Goal: Information Seeking & Learning: Compare options

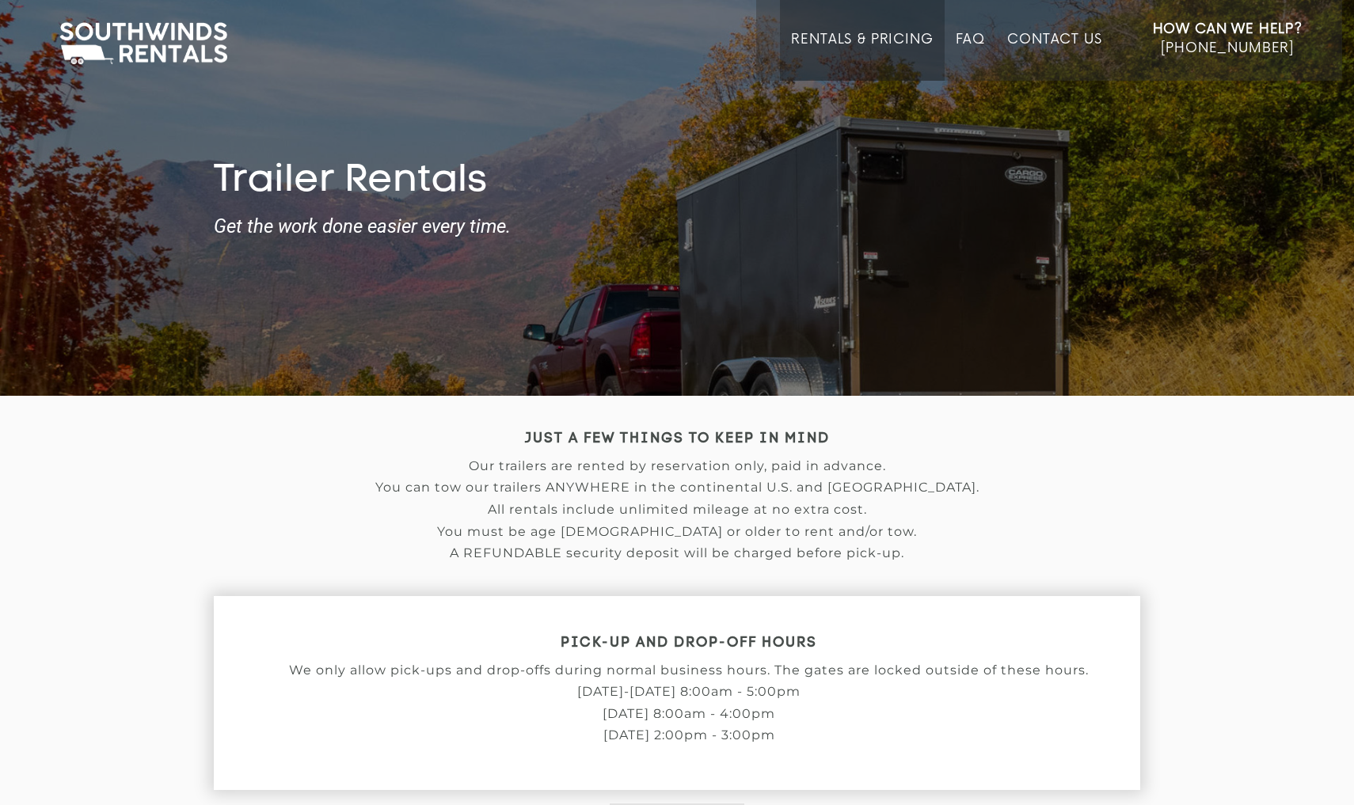
click at [884, 38] on link "Rentals & Pricing" at bounding box center [862, 56] width 142 height 49
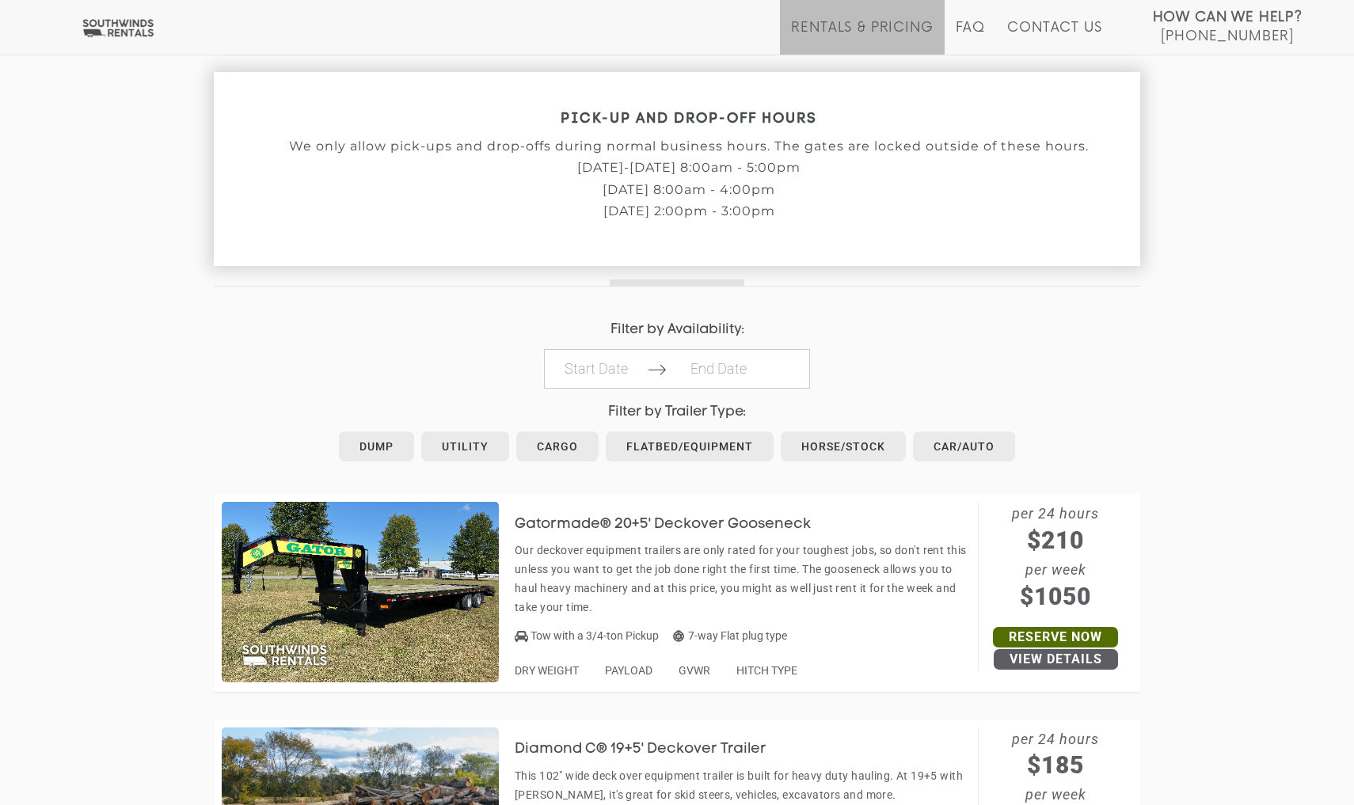
scroll to position [542, 0]
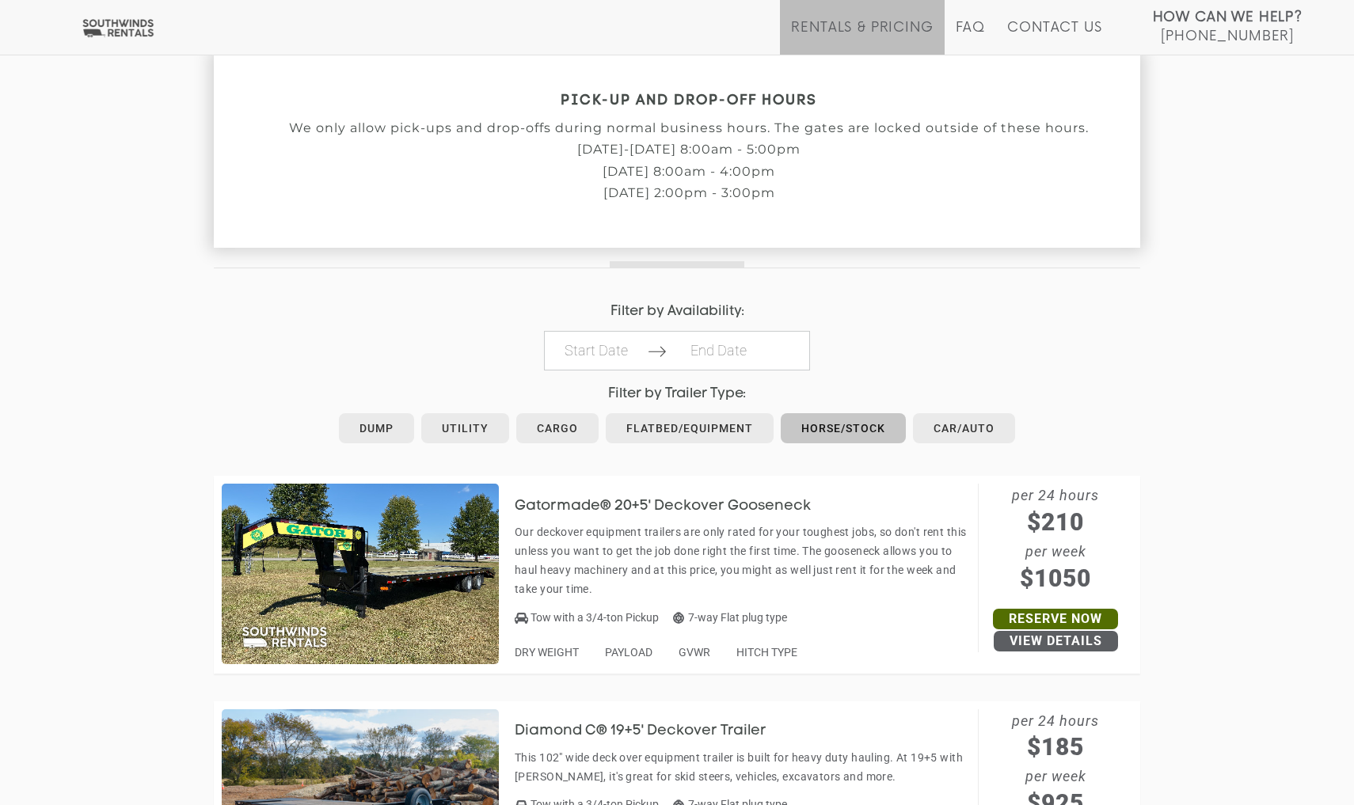
click at [811, 413] on link "Horse/Stock" at bounding box center [843, 428] width 125 height 30
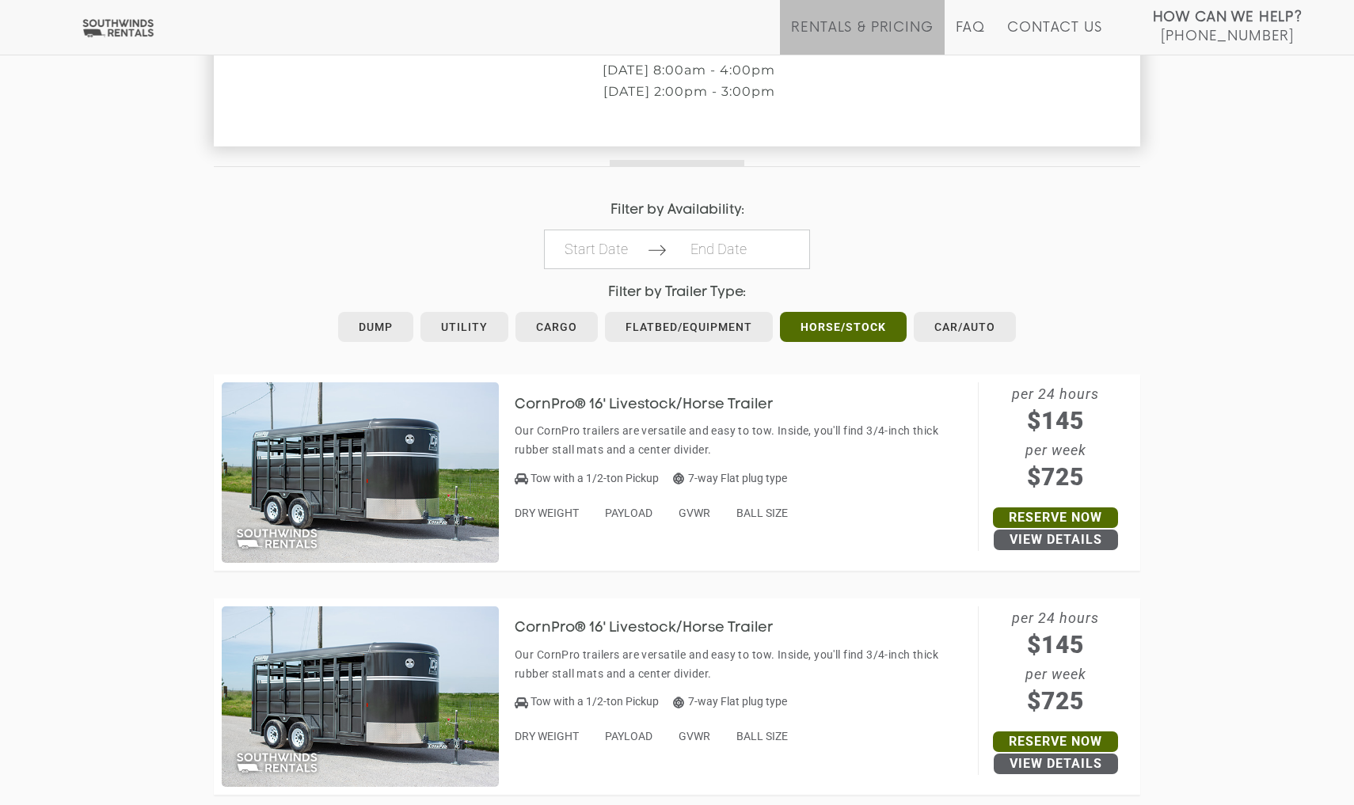
scroll to position [645, 0]
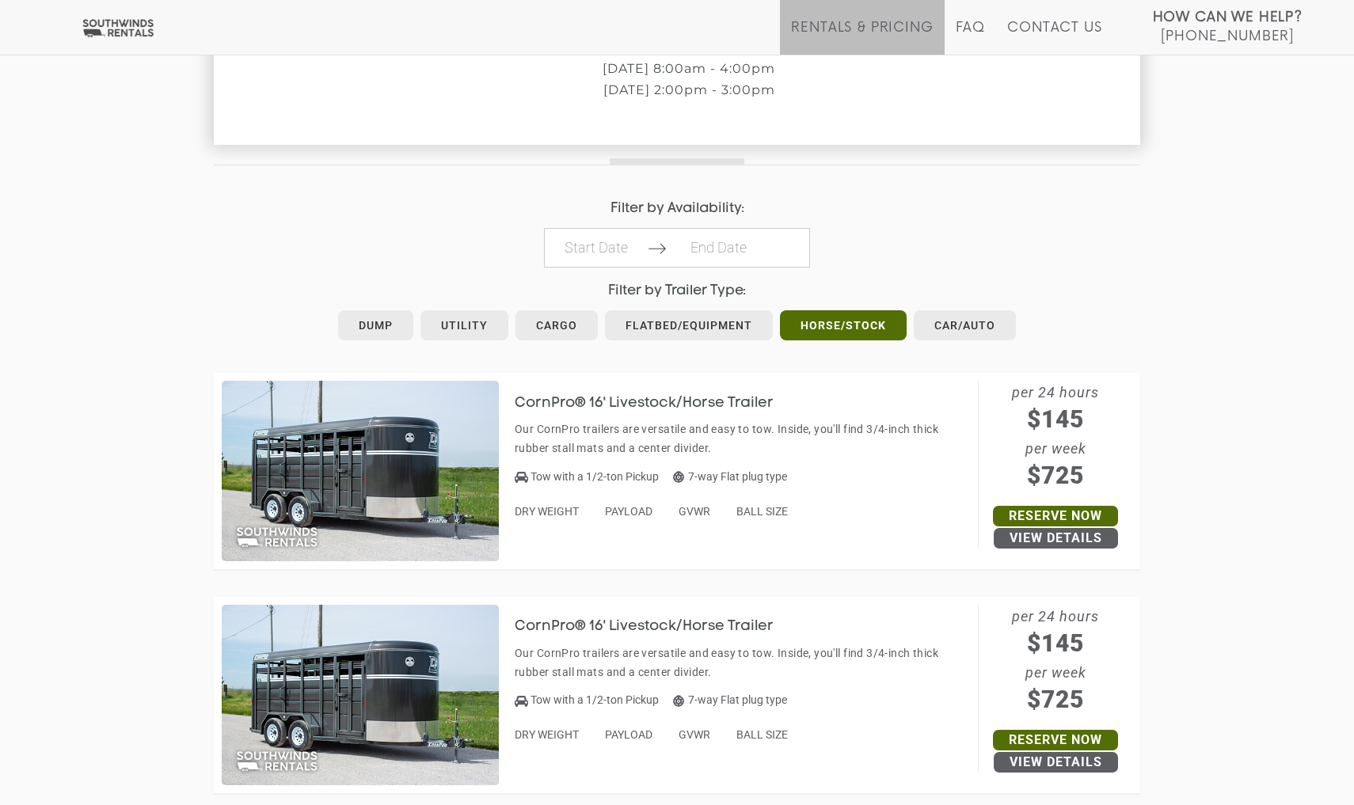
click at [409, 461] on img at bounding box center [360, 471] width 277 height 180
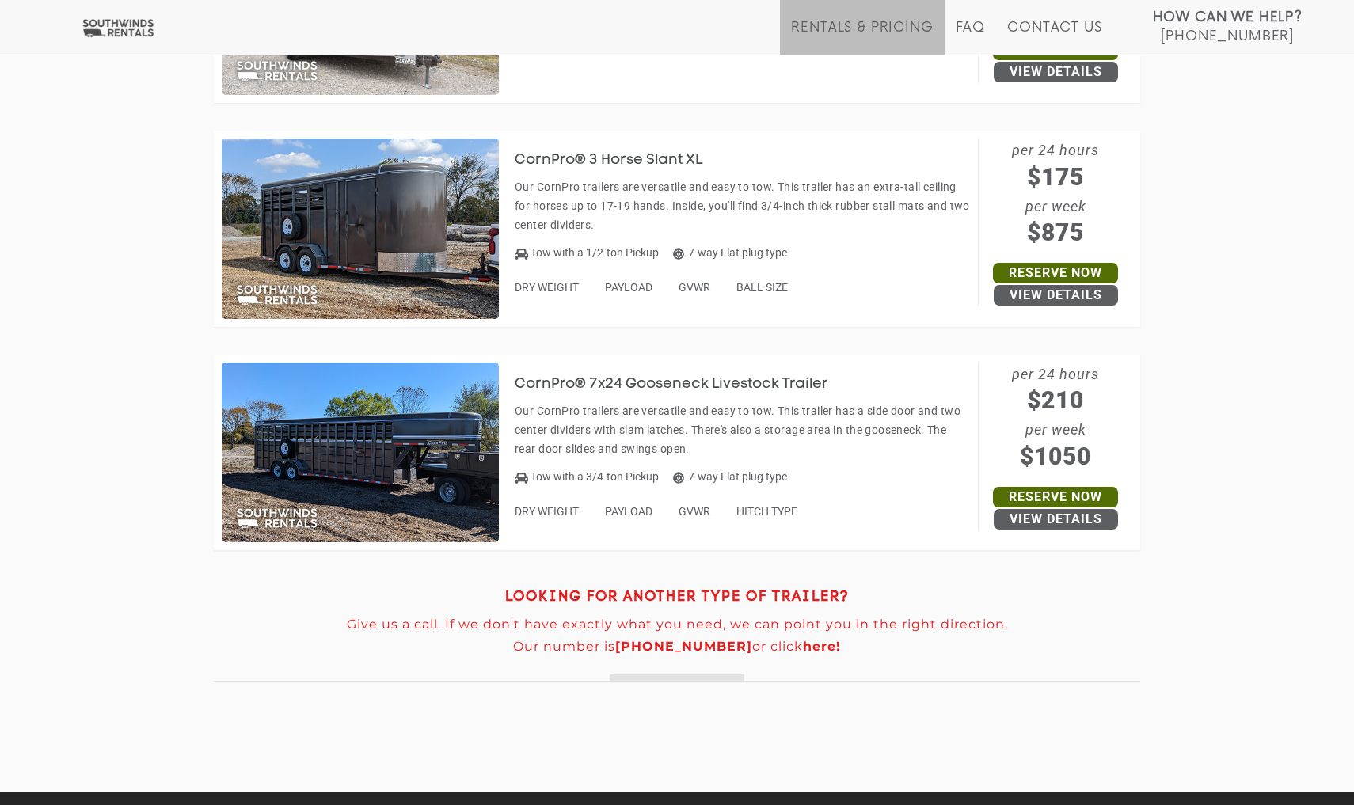
scroll to position [1563, 0]
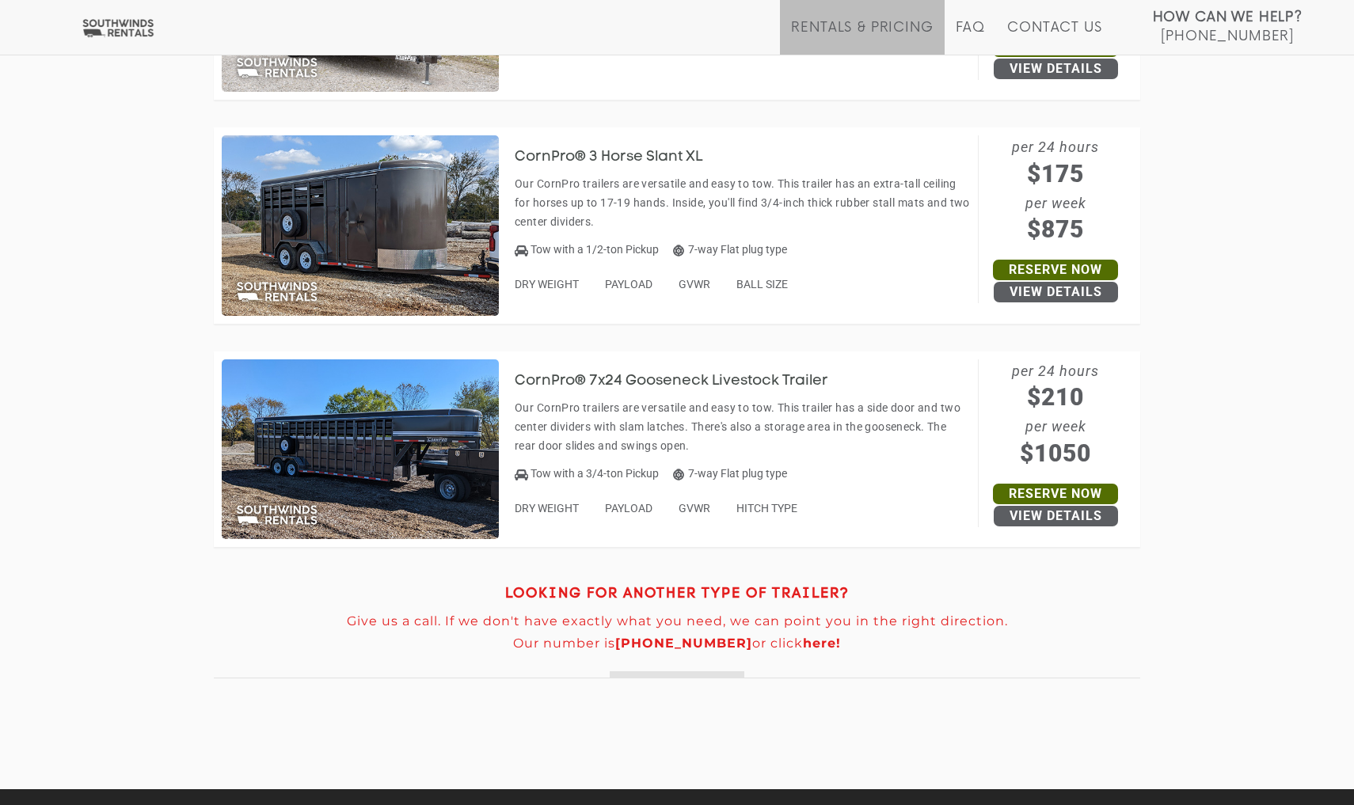
click at [610, 378] on h3 "CornPro® 7x24 Gooseneck Livestock Trailer" at bounding box center [683, 382] width 337 height 16
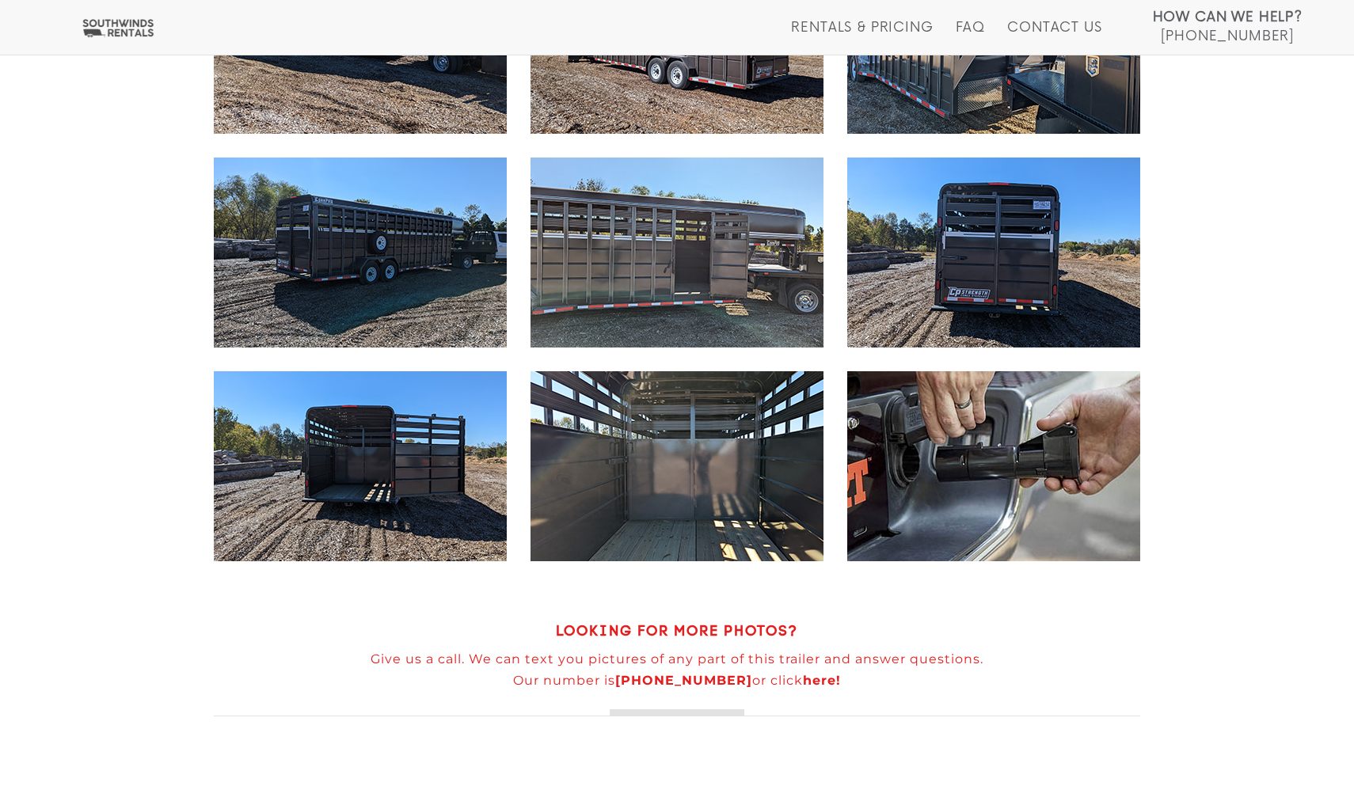
scroll to position [1096, 0]
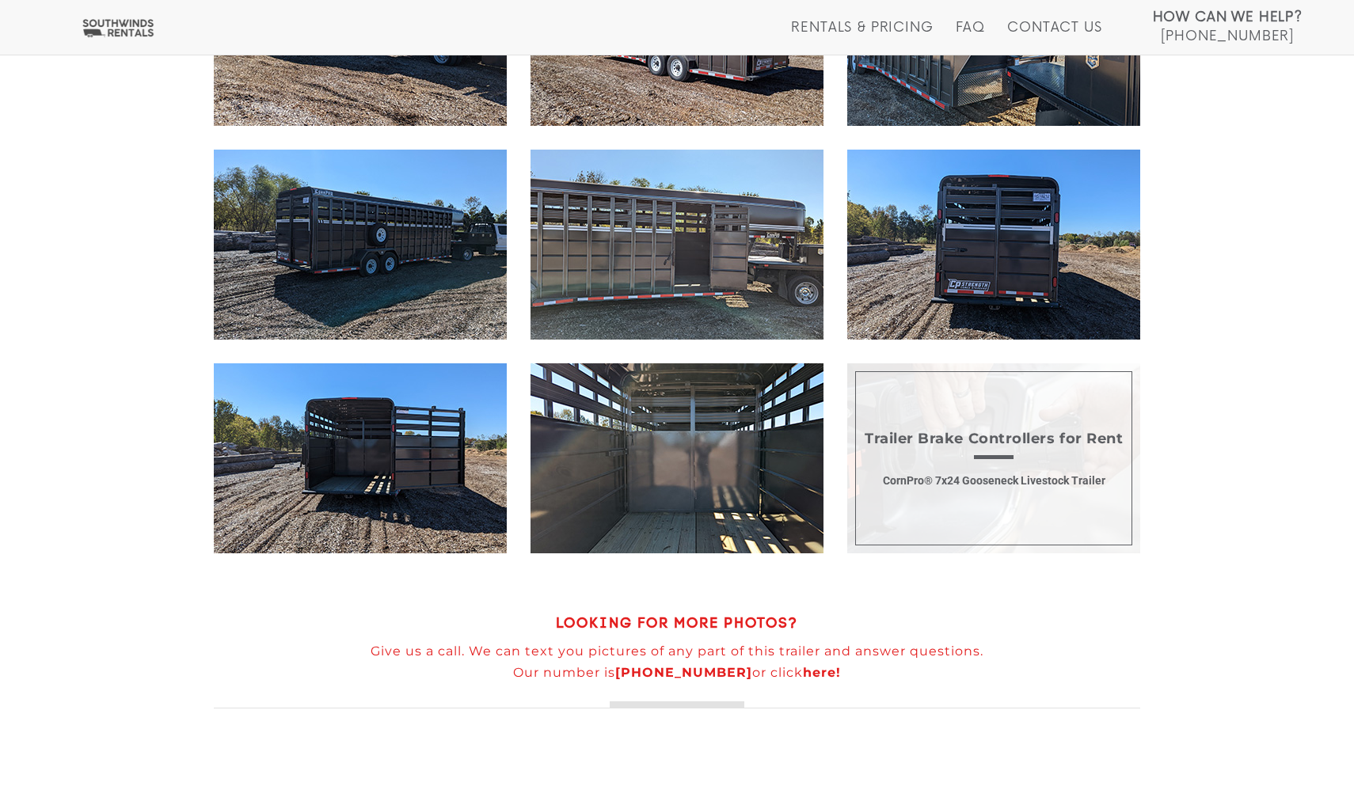
click at [978, 441] on span "Trailer Brake Controllers for Rent CornPro® 7x24 Gooseneck Livestock Trailer" at bounding box center [993, 458] width 293 height 190
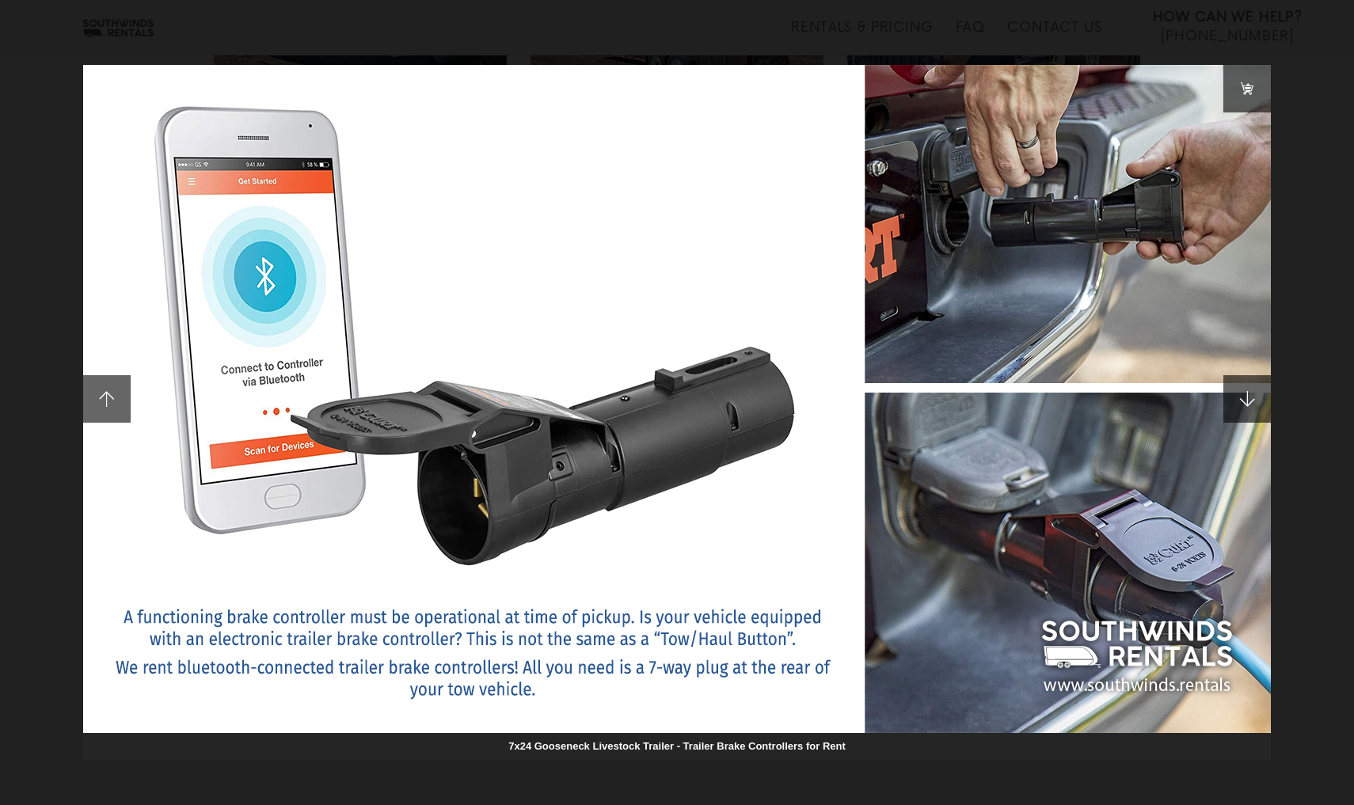
click at [852, 36] on div "7x24 Gooseneck Livestock Trailer - Trailer Brake Controllers for Rent" at bounding box center [677, 402] width 1354 height 805
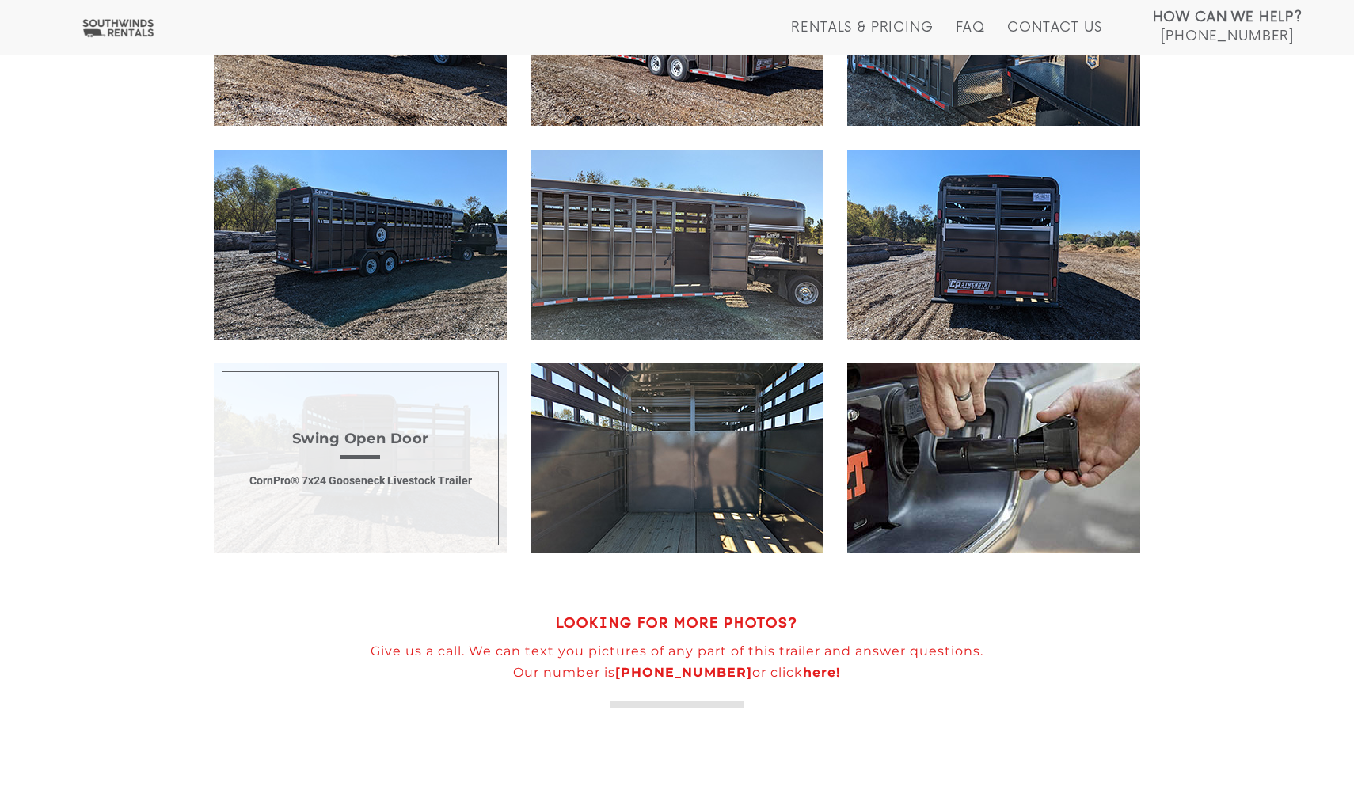
click at [450, 469] on span "Swing Open Door CornPro® 7x24 Gooseneck Livestock Trailer" at bounding box center [360, 458] width 293 height 190
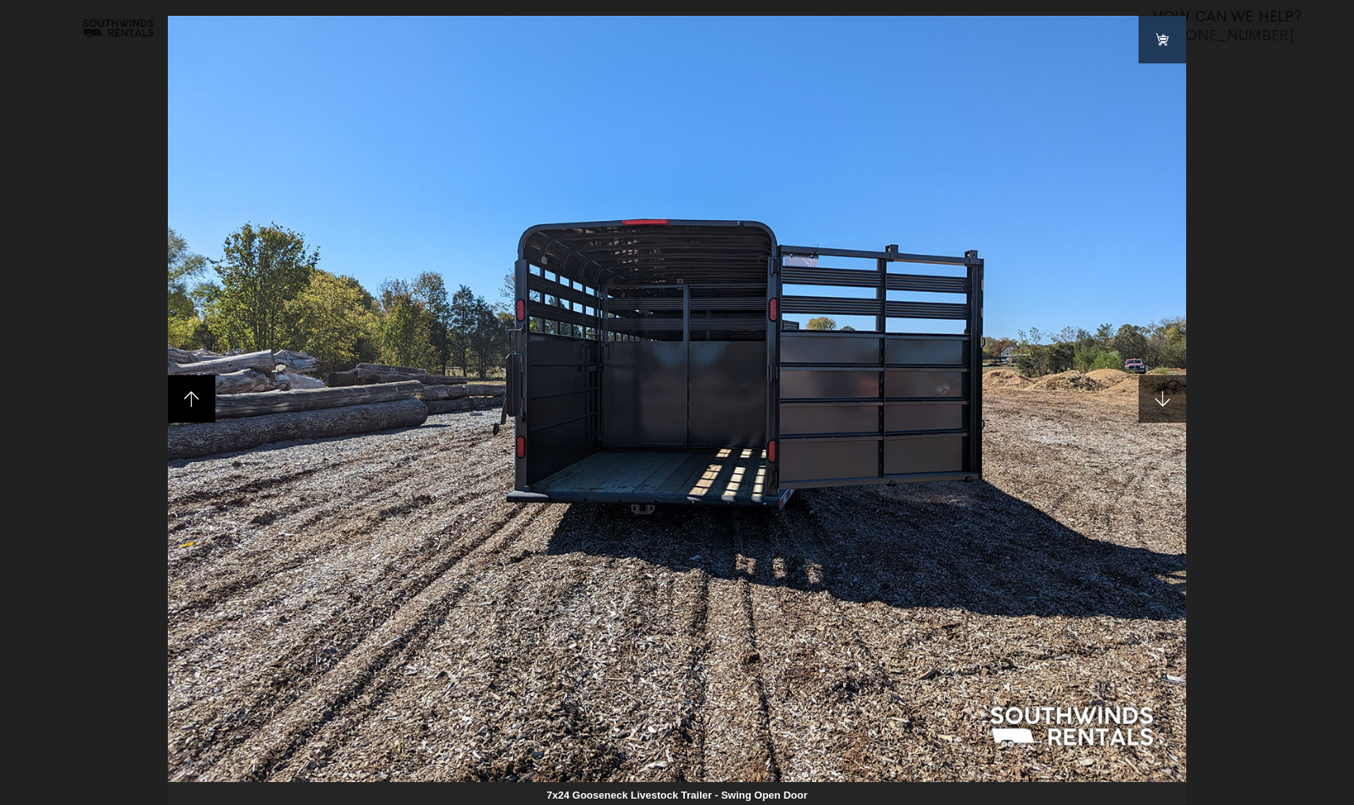
click at [199, 396] on span at bounding box center [191, 398] width 47 height 47
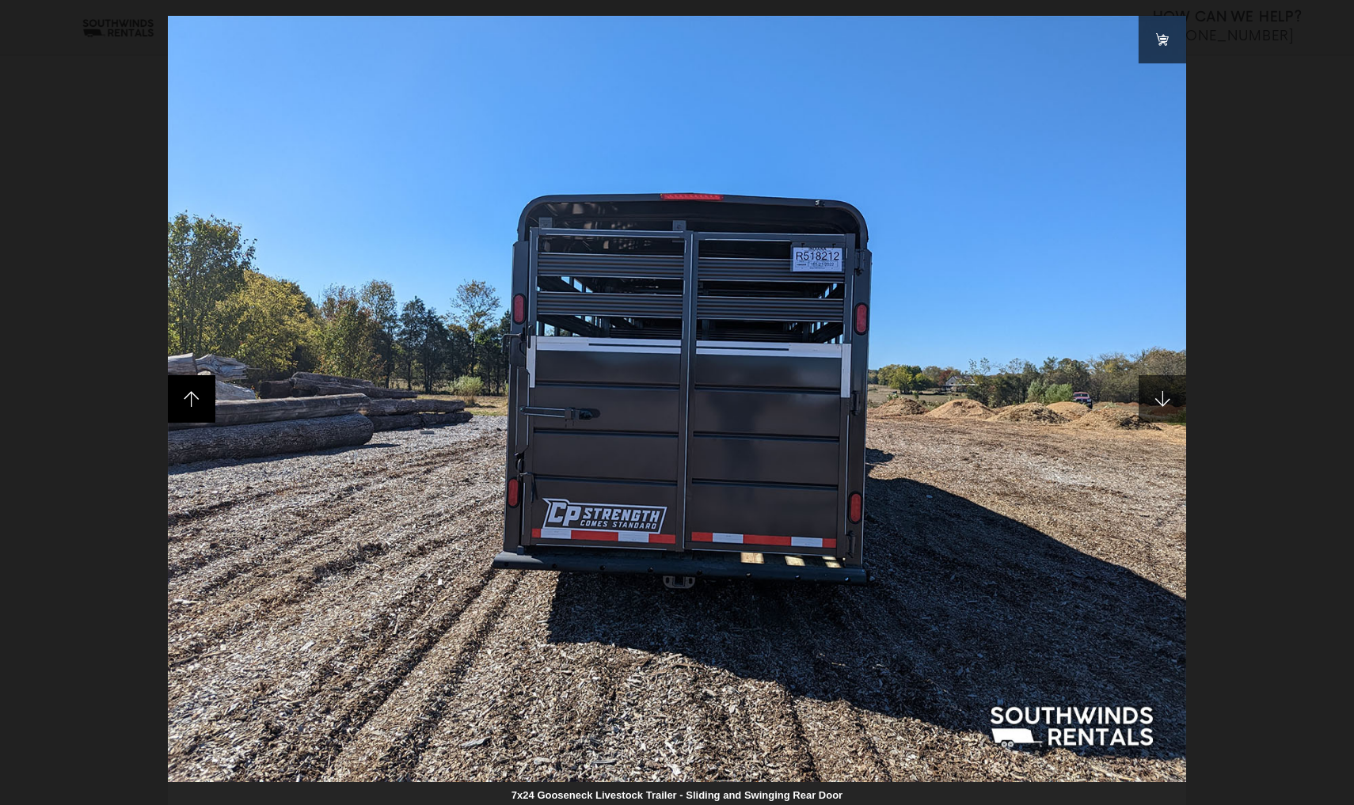
click at [201, 395] on span at bounding box center [191, 398] width 47 height 47
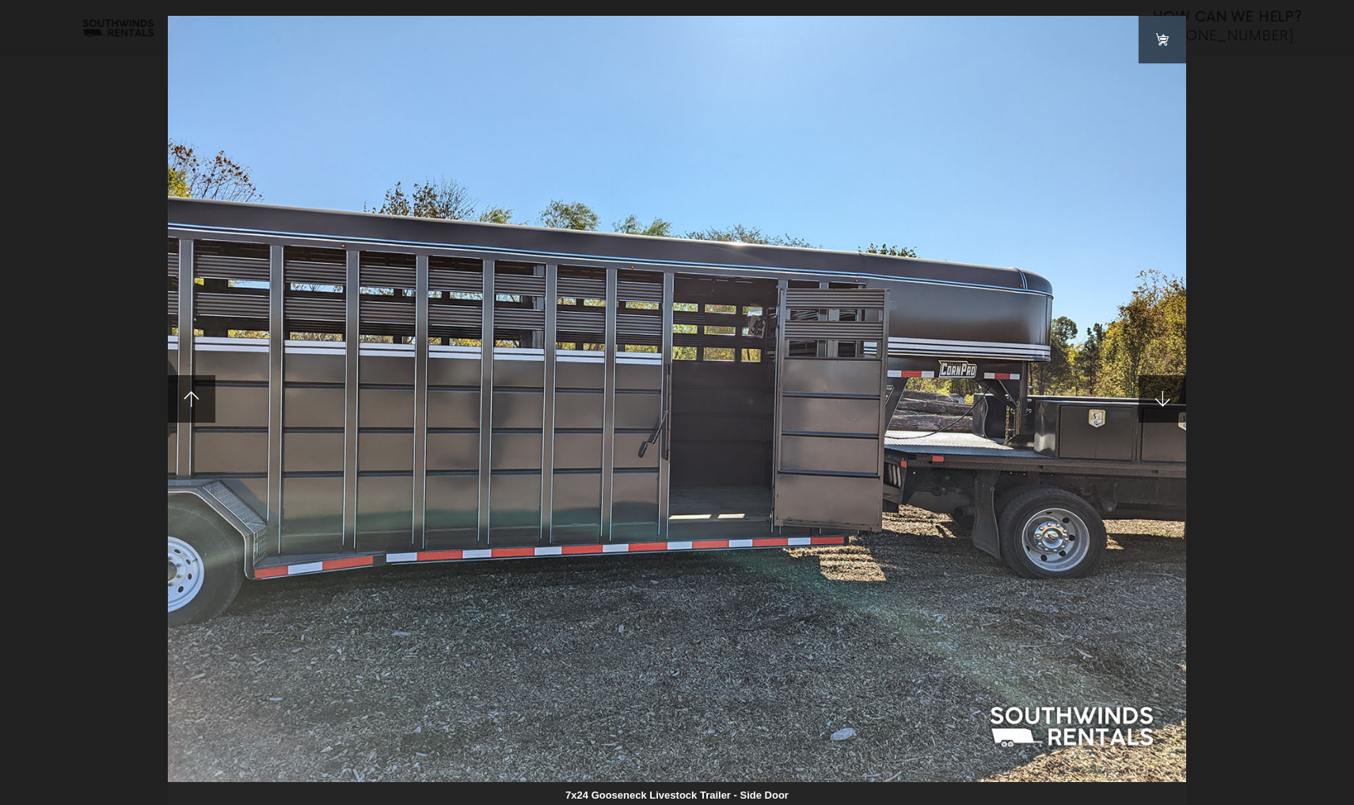
click at [201, 395] on span at bounding box center [191, 398] width 47 height 47
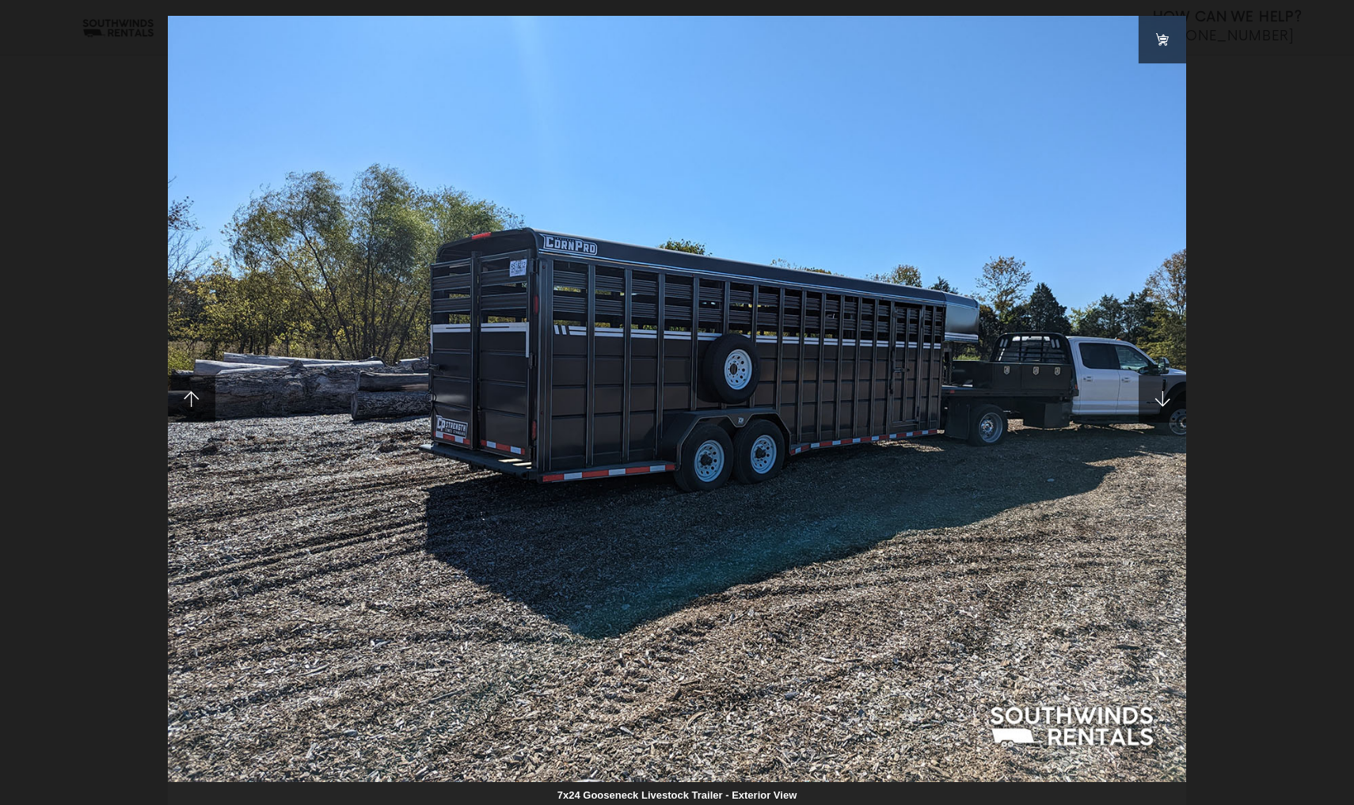
click at [201, 395] on span at bounding box center [191, 398] width 47 height 47
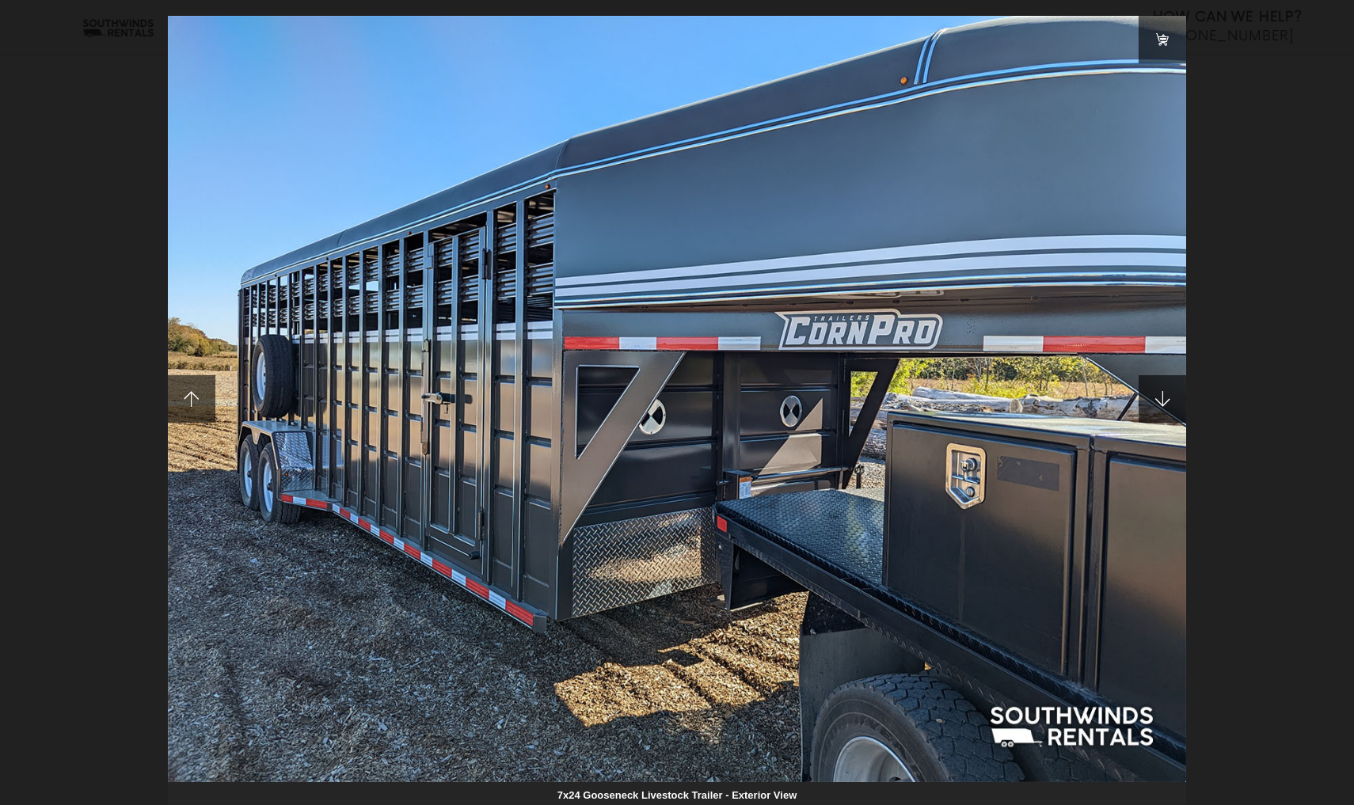
click at [201, 395] on span at bounding box center [191, 398] width 47 height 47
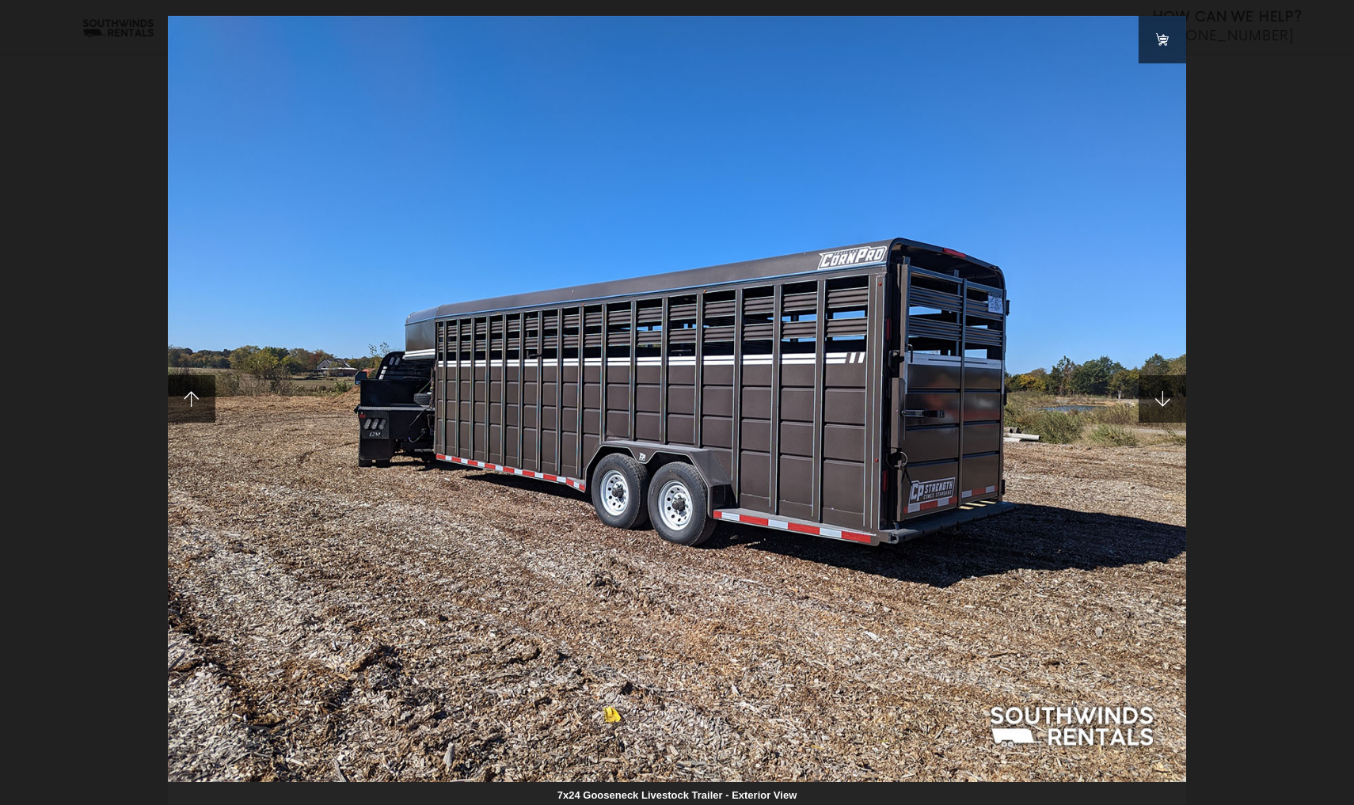
click at [201, 395] on span at bounding box center [191, 398] width 47 height 47
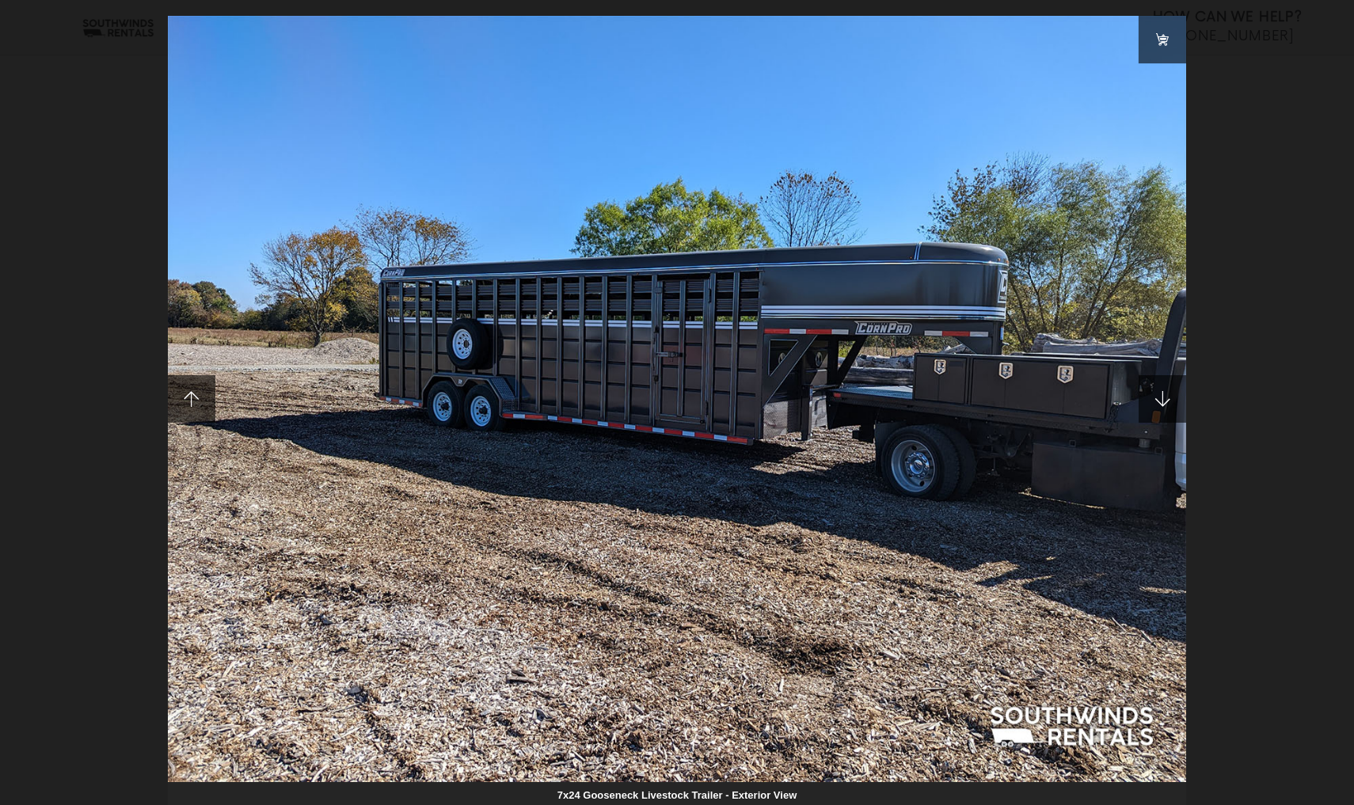
click at [201, 395] on span at bounding box center [191, 398] width 47 height 47
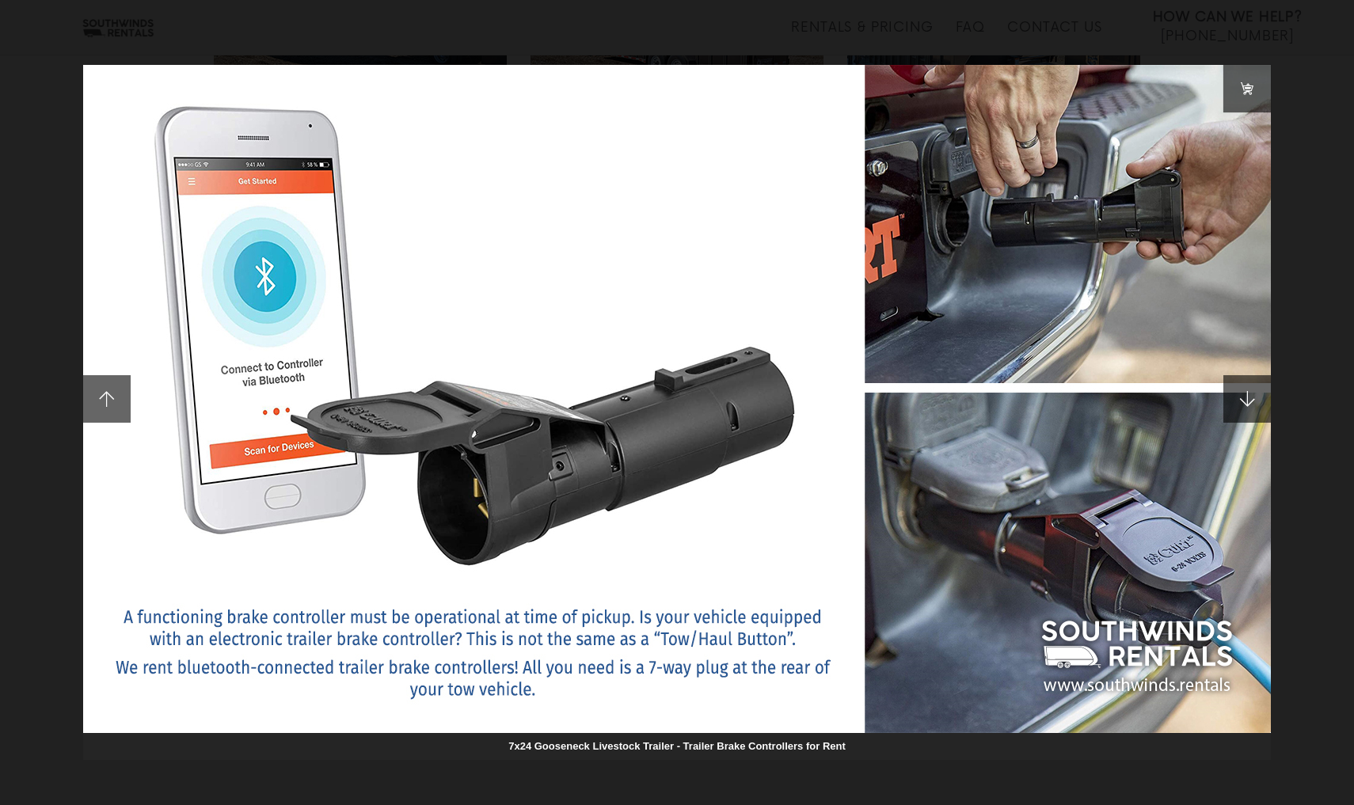
click at [201, 395] on img at bounding box center [676, 399] width 1187 height 668
click at [123, 386] on span at bounding box center [106, 398] width 47 height 47
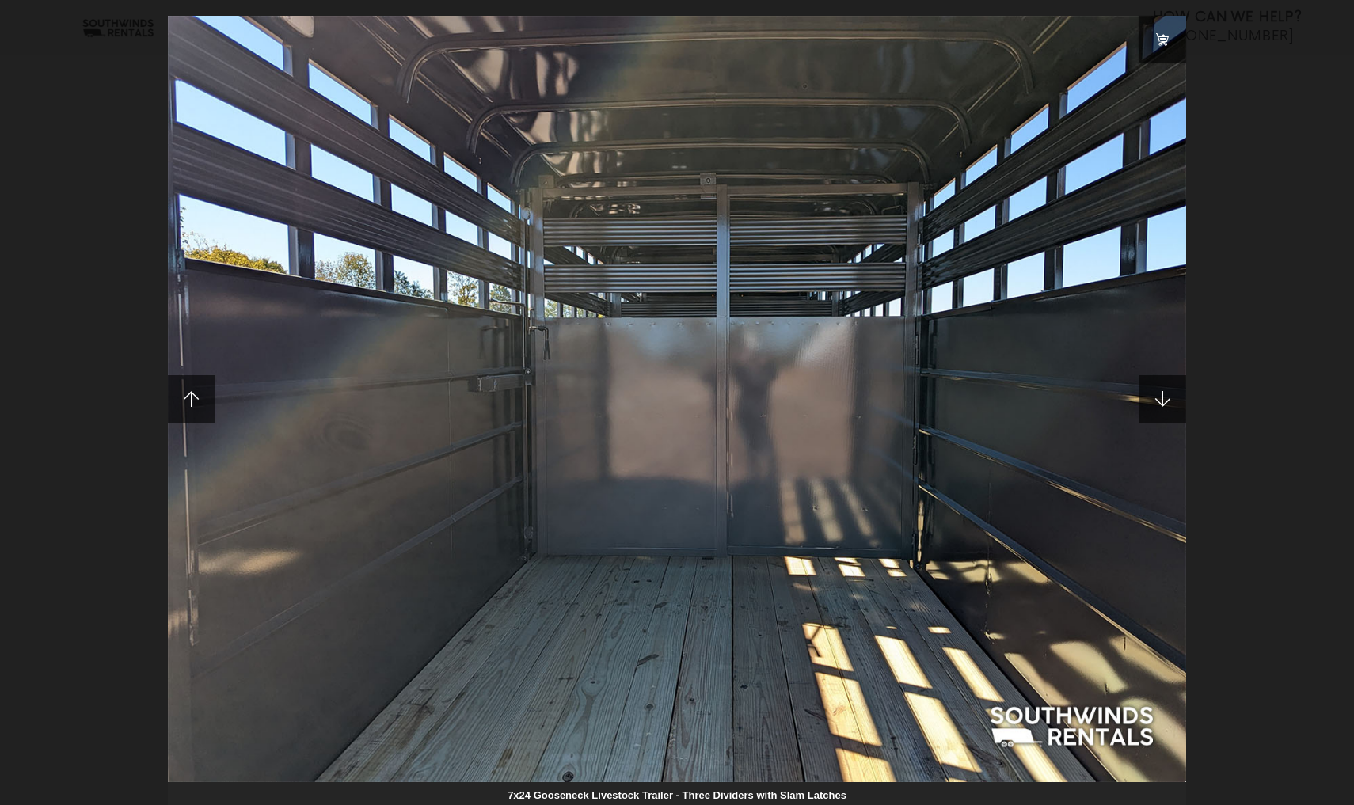
click at [123, 387] on div "7x24 Gooseneck Livestock Trailer - Three Dividers with Slam Latches" at bounding box center [677, 402] width 1354 height 805
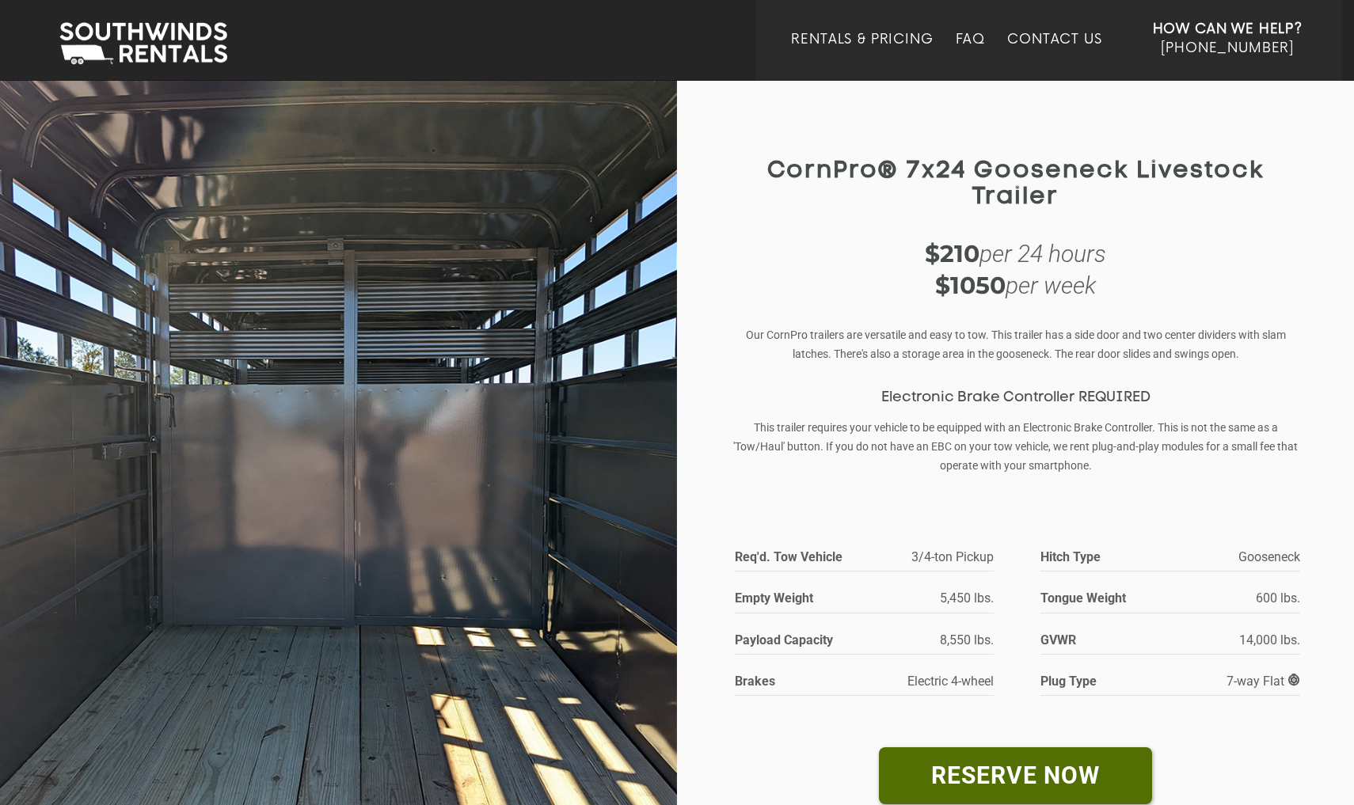
scroll to position [0, 0]
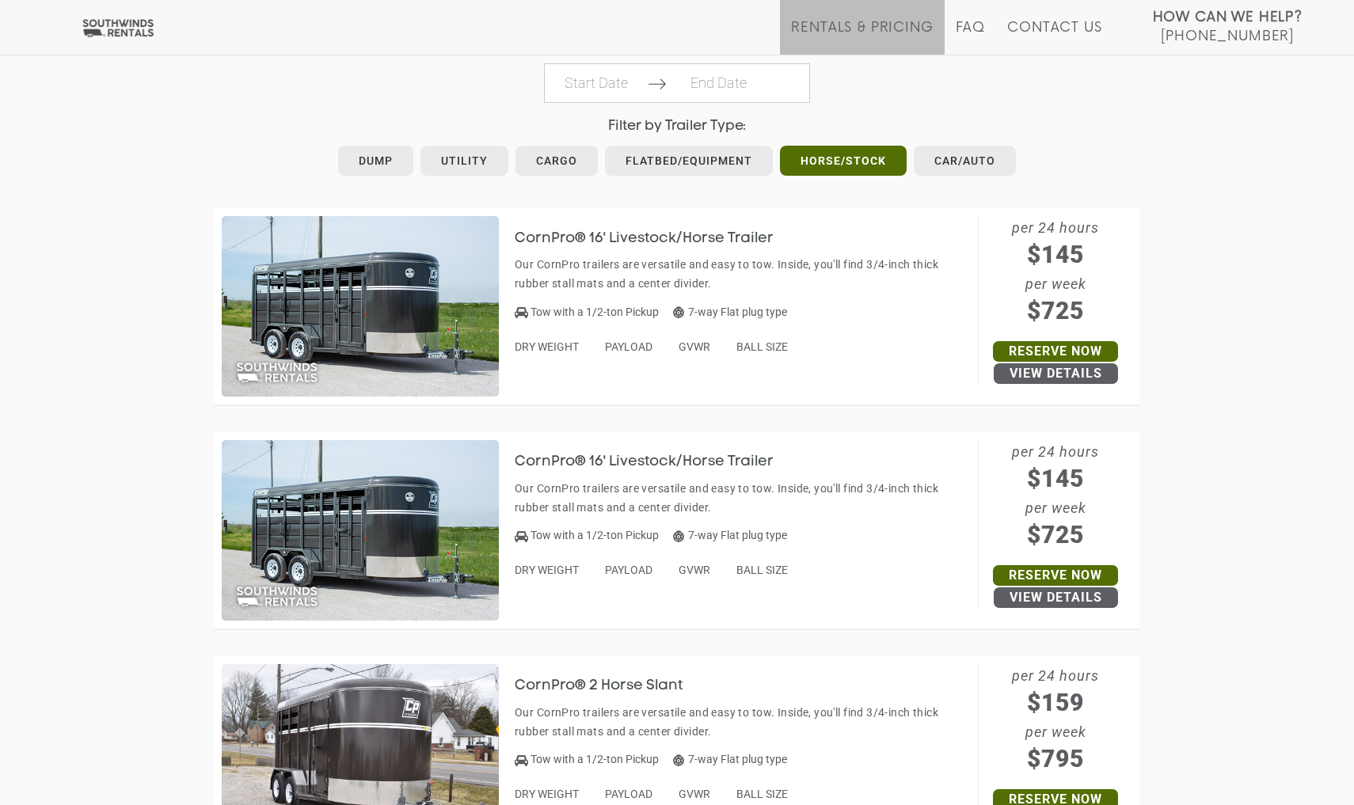
scroll to position [834, 0]
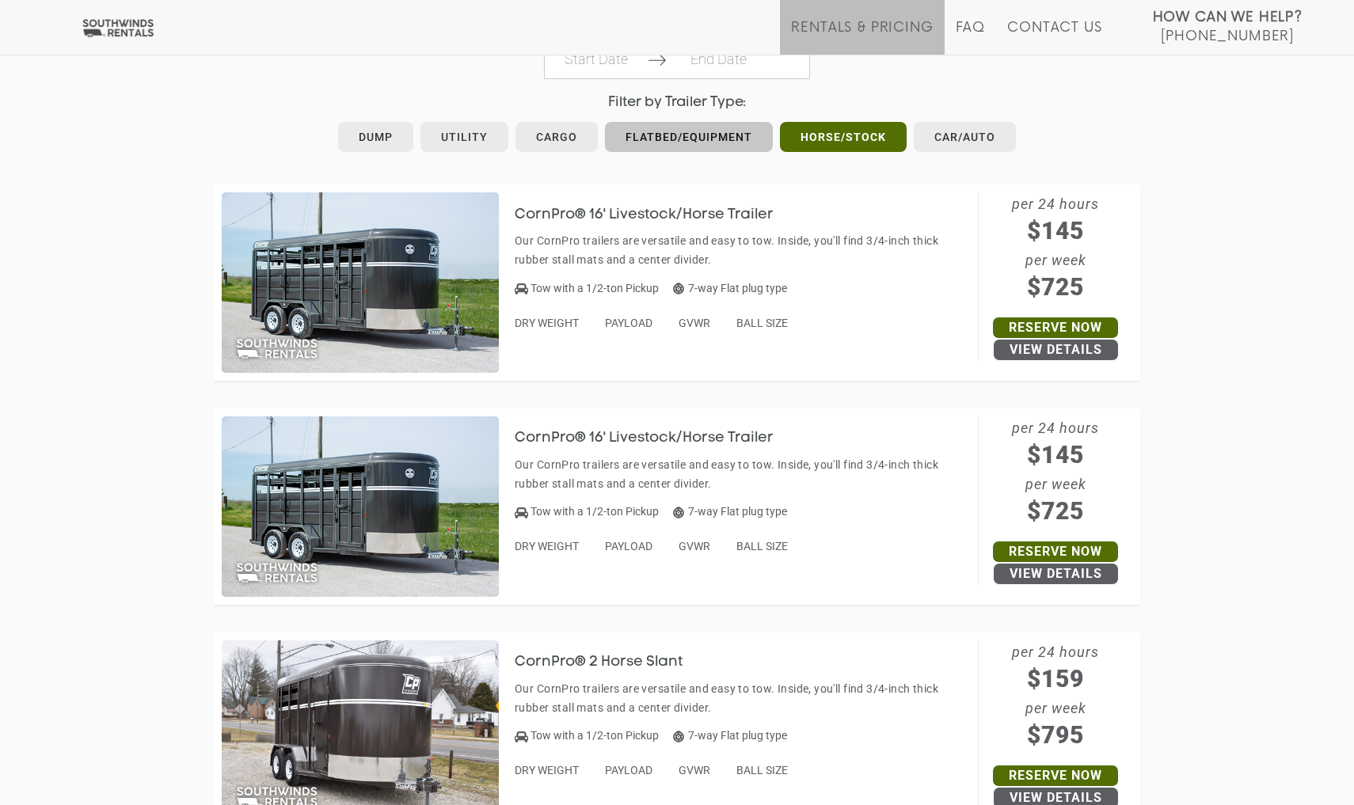
click at [667, 127] on link "Flatbed/Equipment" at bounding box center [689, 137] width 168 height 30
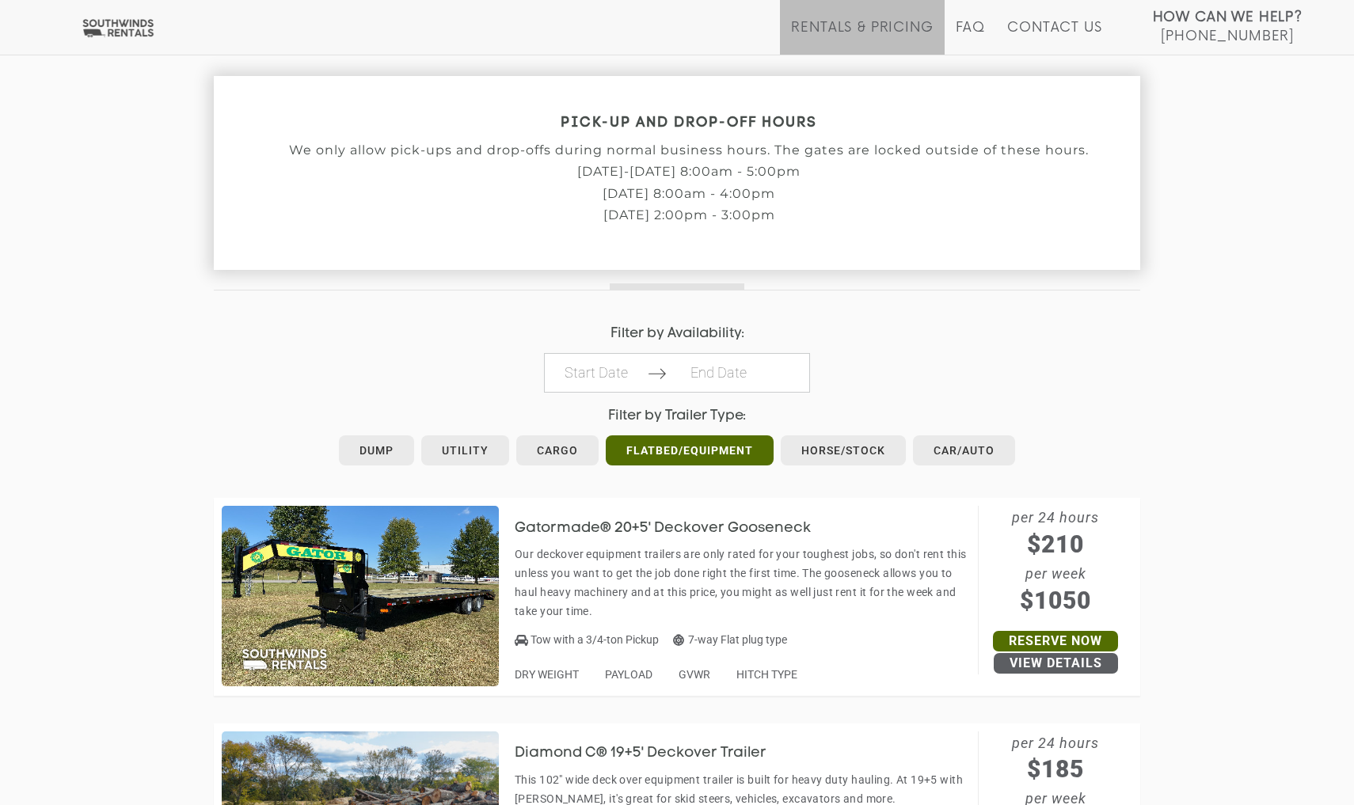
scroll to position [316, 0]
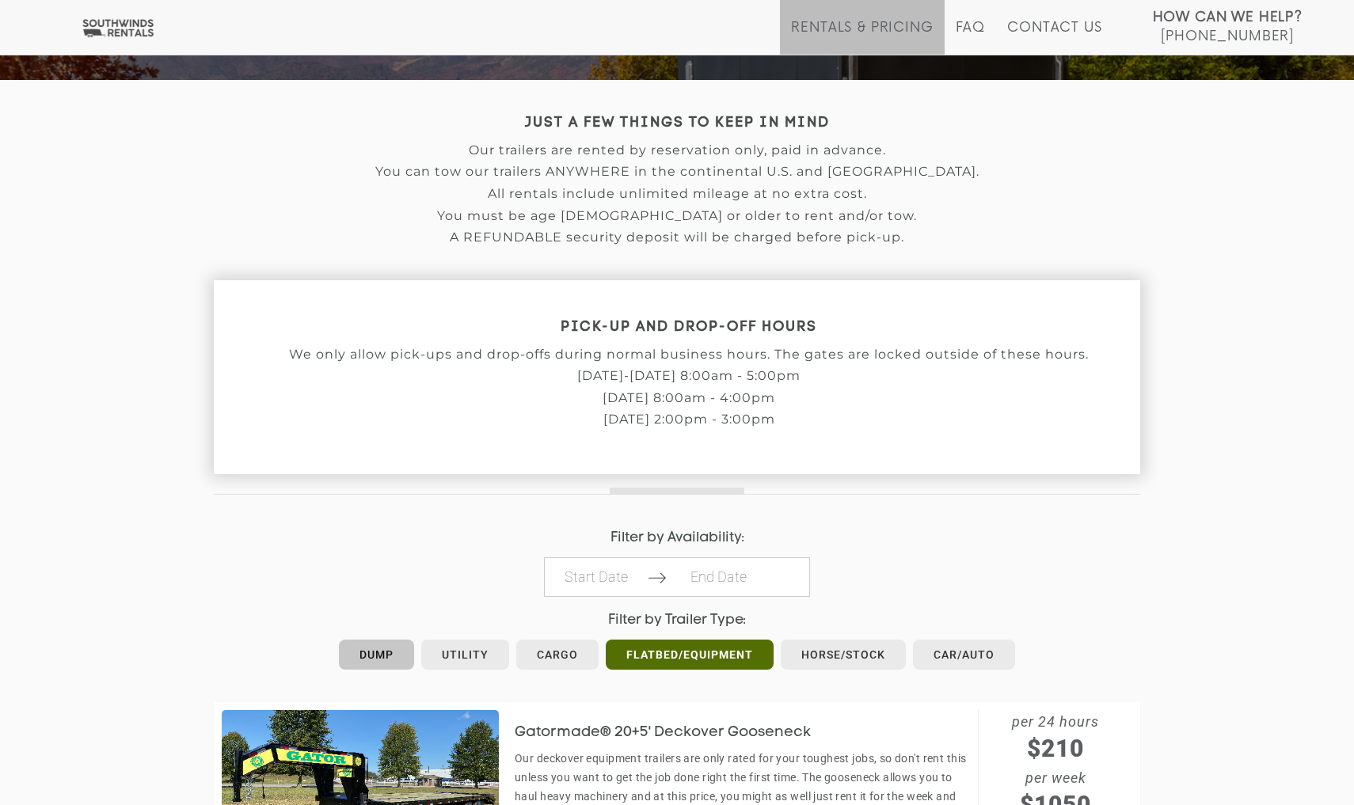
click at [383, 644] on link "Dump" at bounding box center [376, 655] width 75 height 30
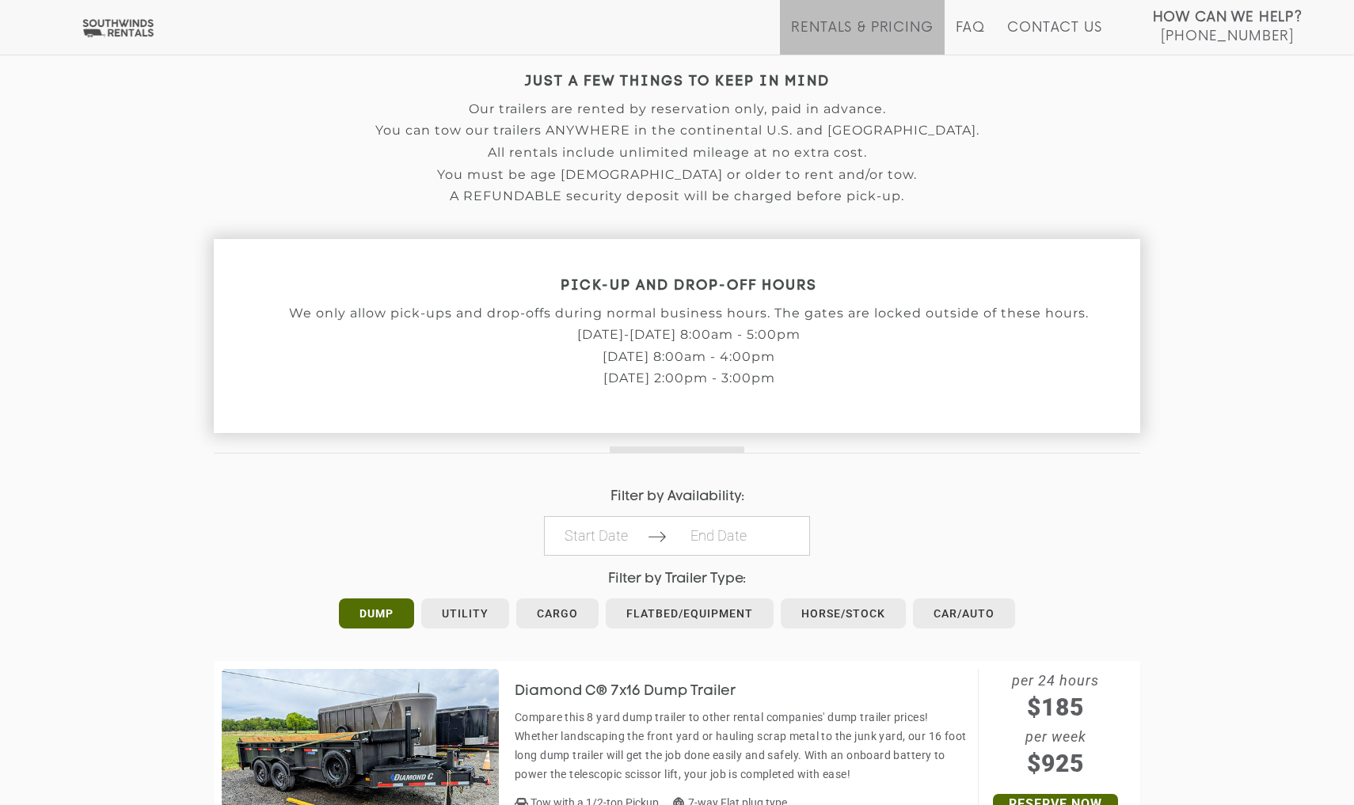
scroll to position [555, 0]
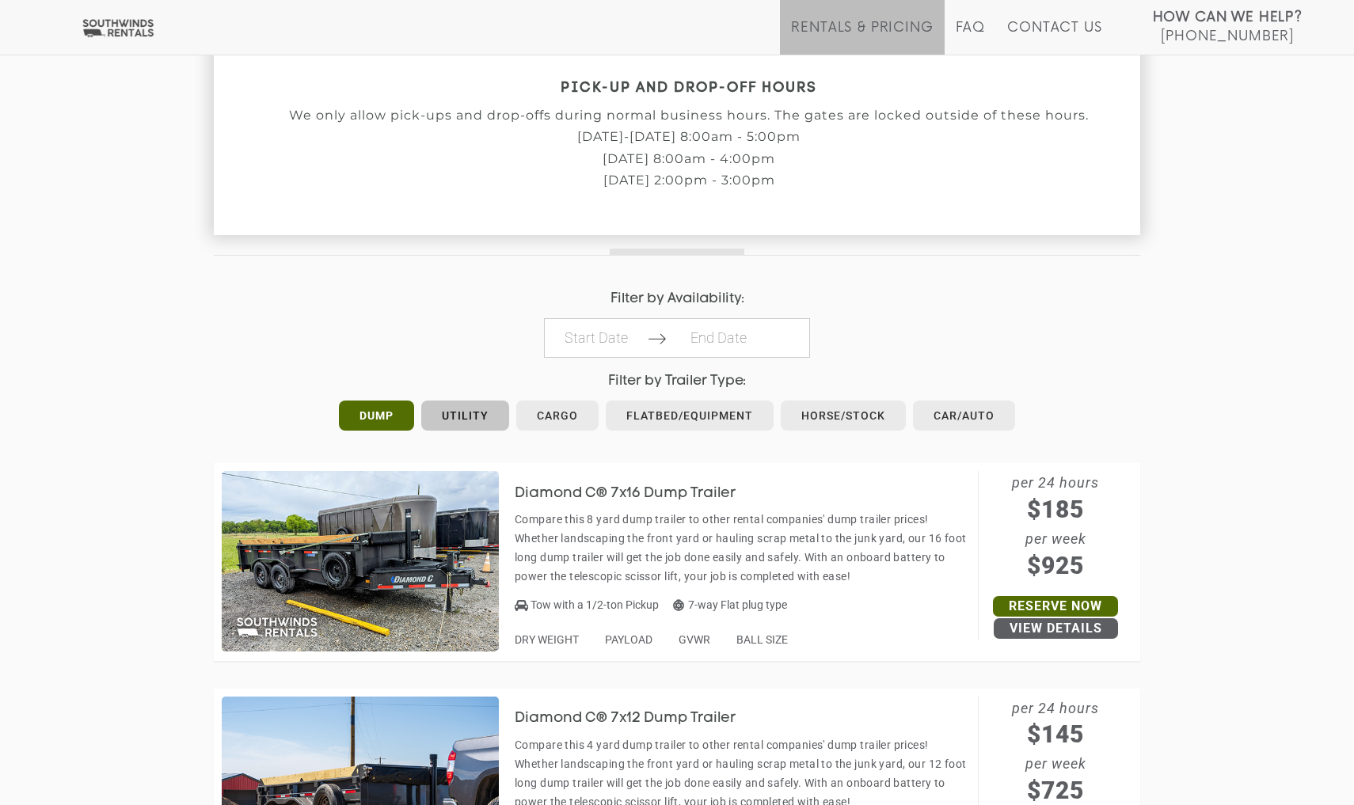
click at [475, 415] on link "Utility" at bounding box center [465, 416] width 88 height 30
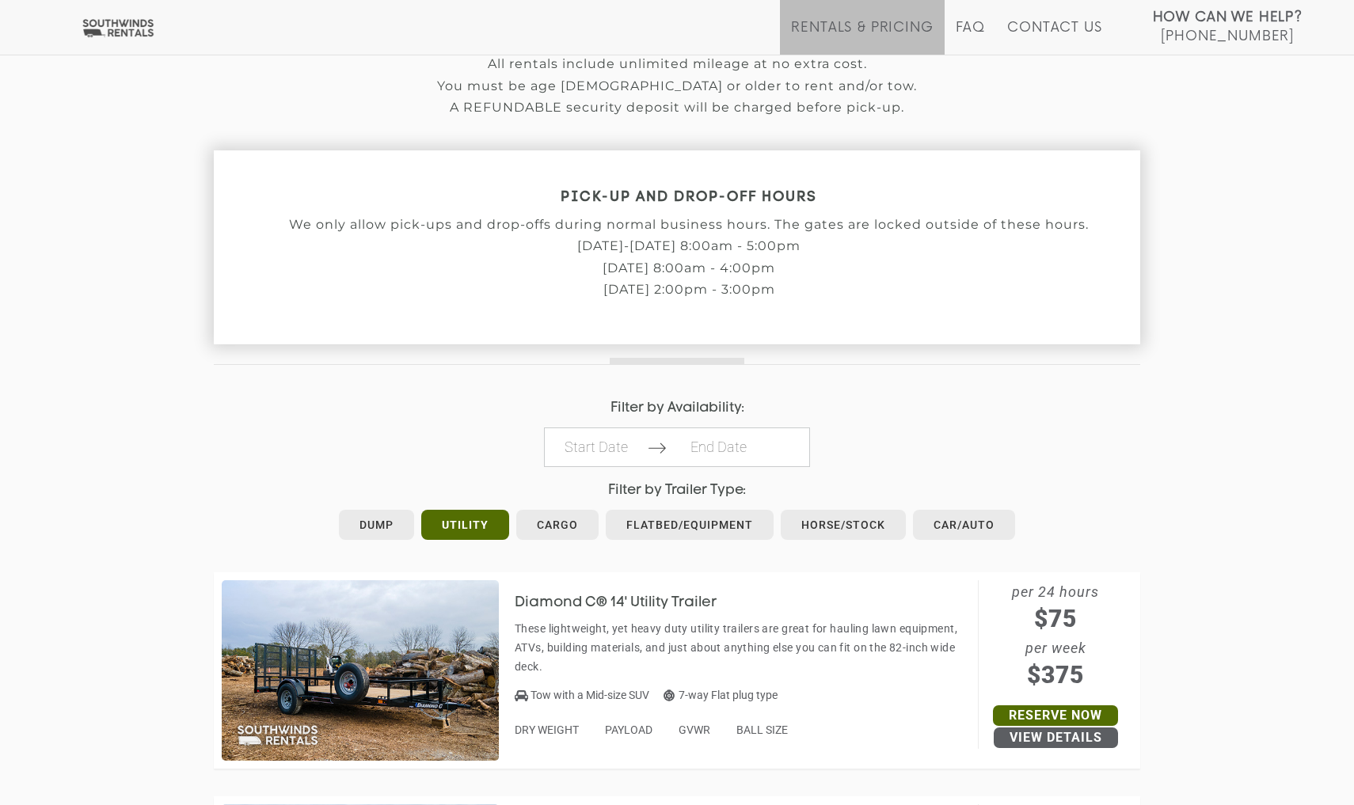
scroll to position [521, 0]
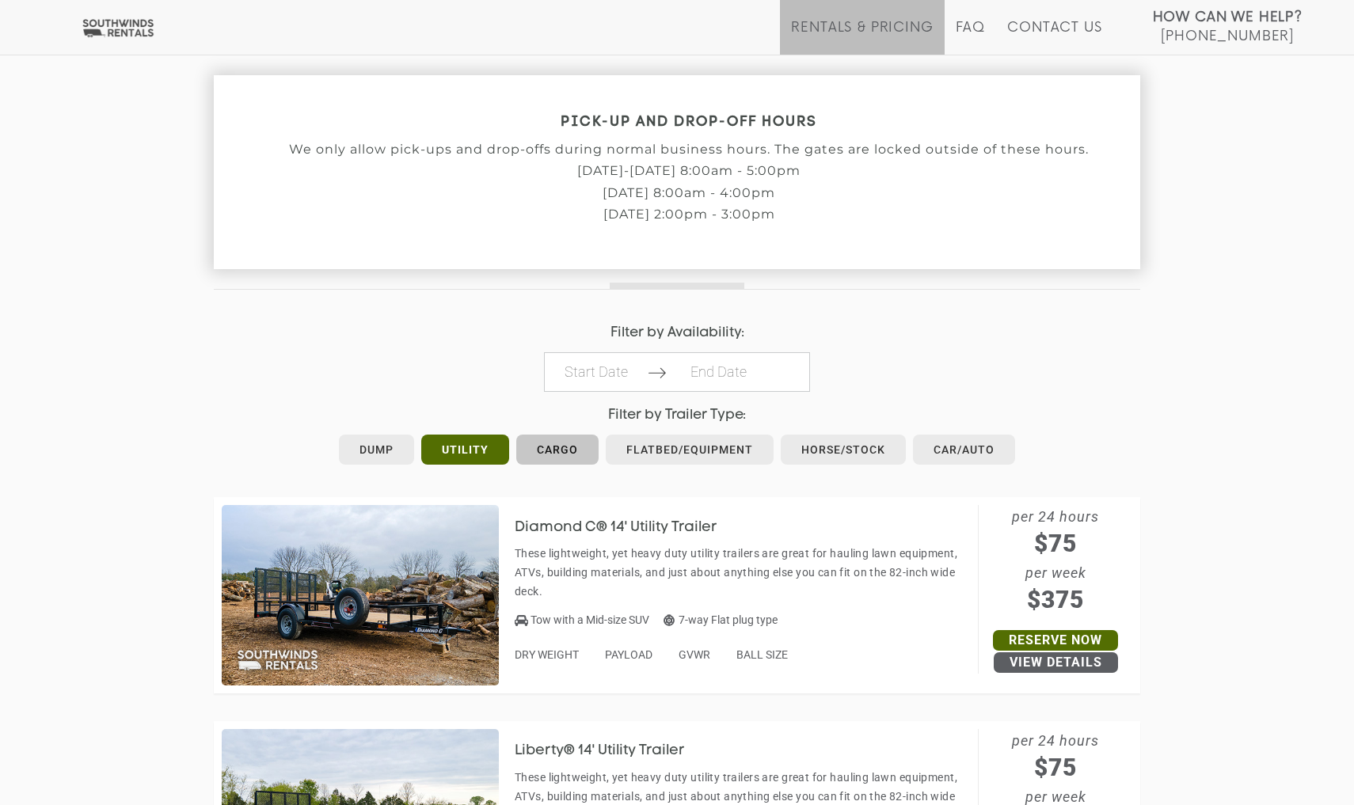
click at [562, 444] on link "Cargo" at bounding box center [557, 450] width 82 height 30
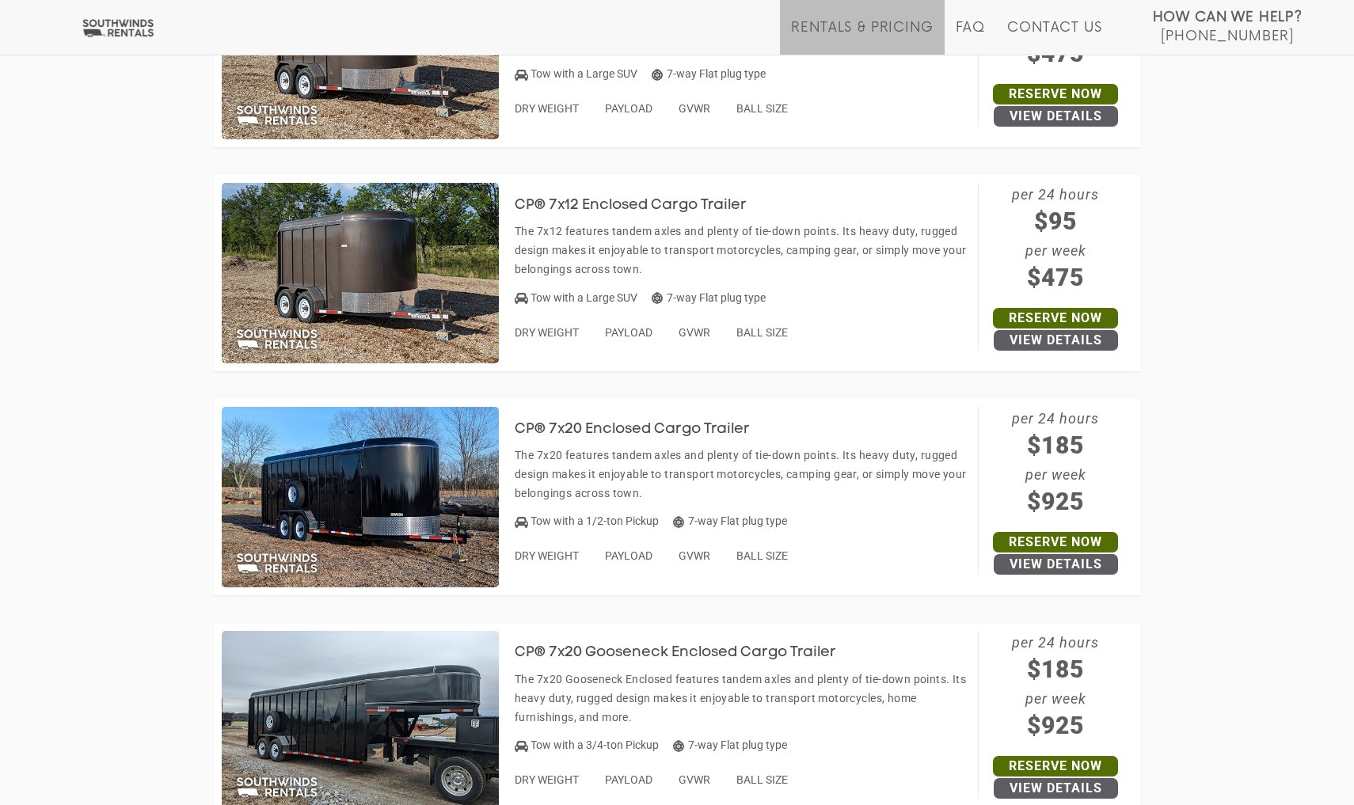
scroll to position [1932, 0]
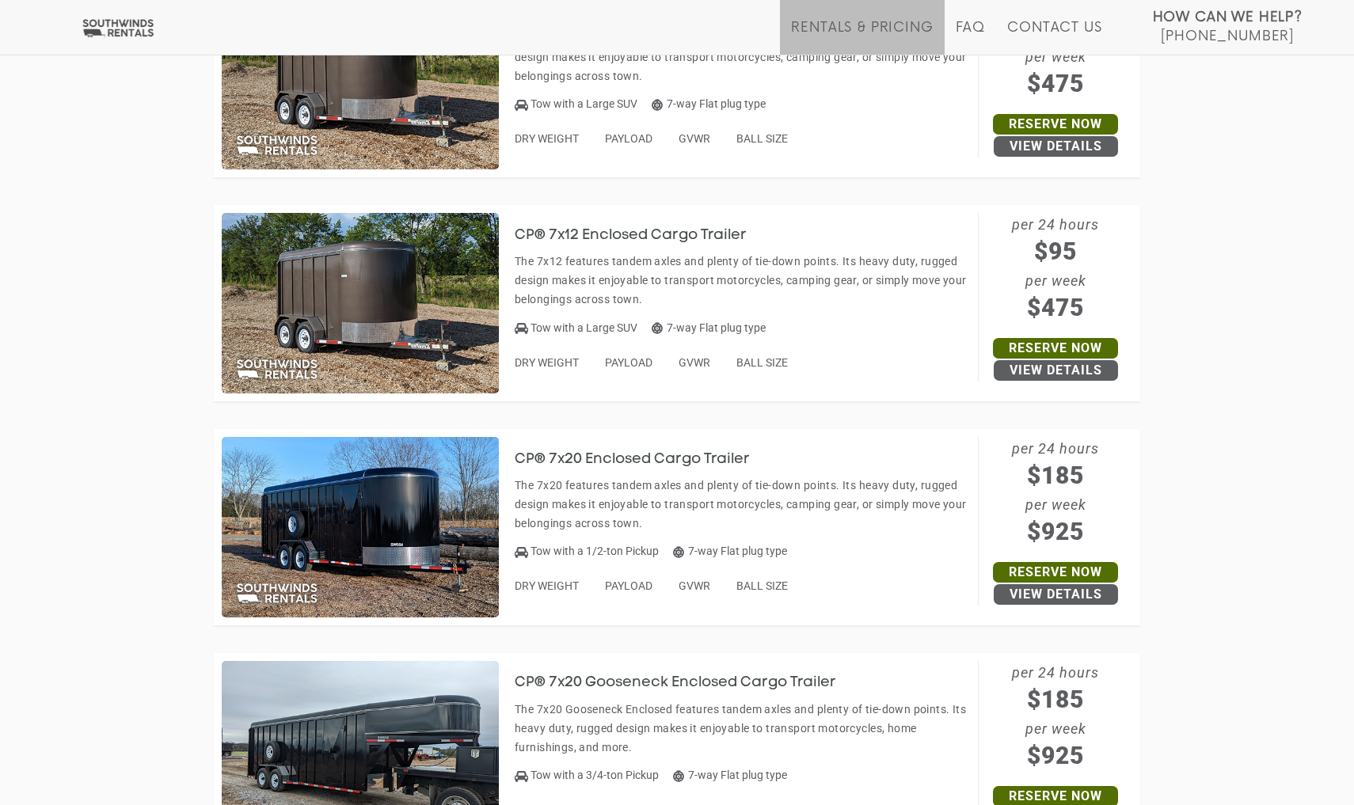
click at [401, 299] on img at bounding box center [360, 303] width 277 height 180
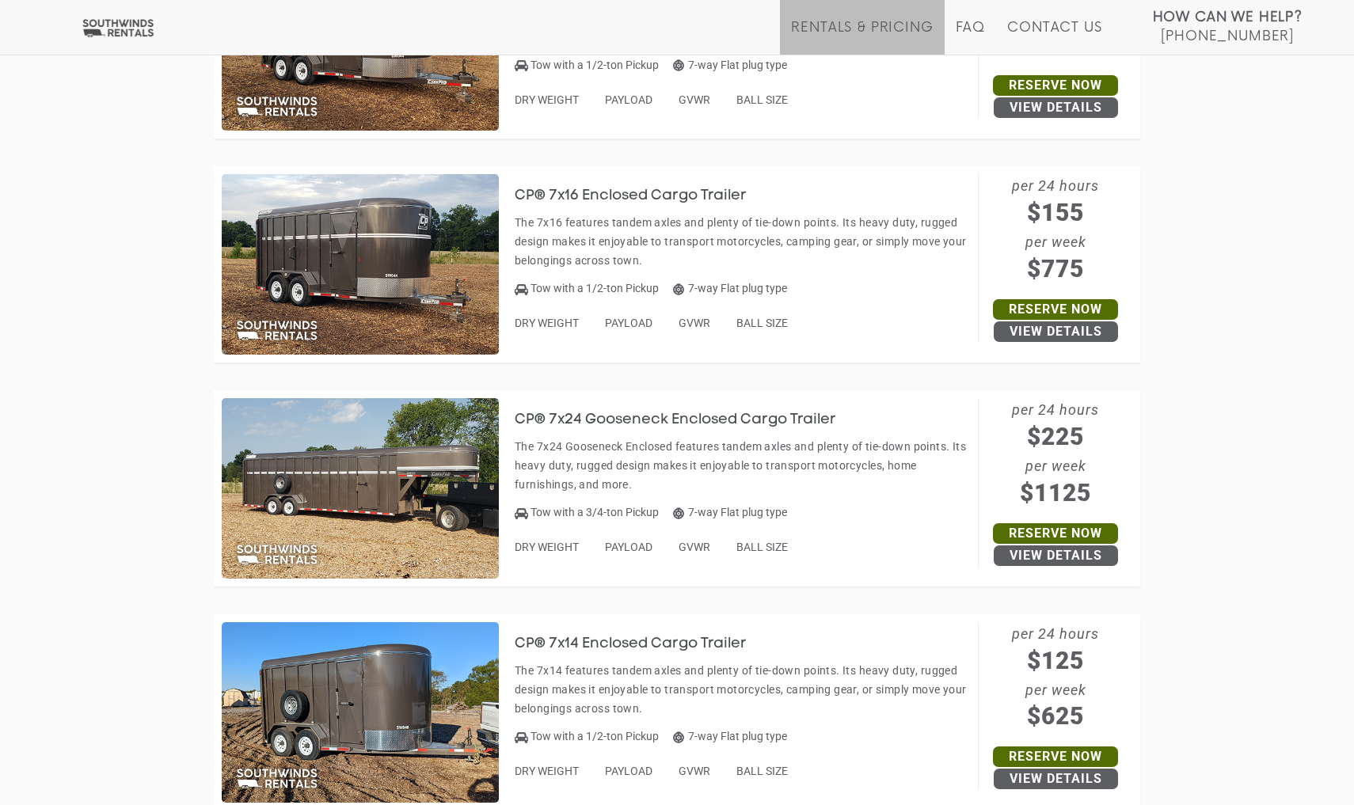
scroll to position [1029, 0]
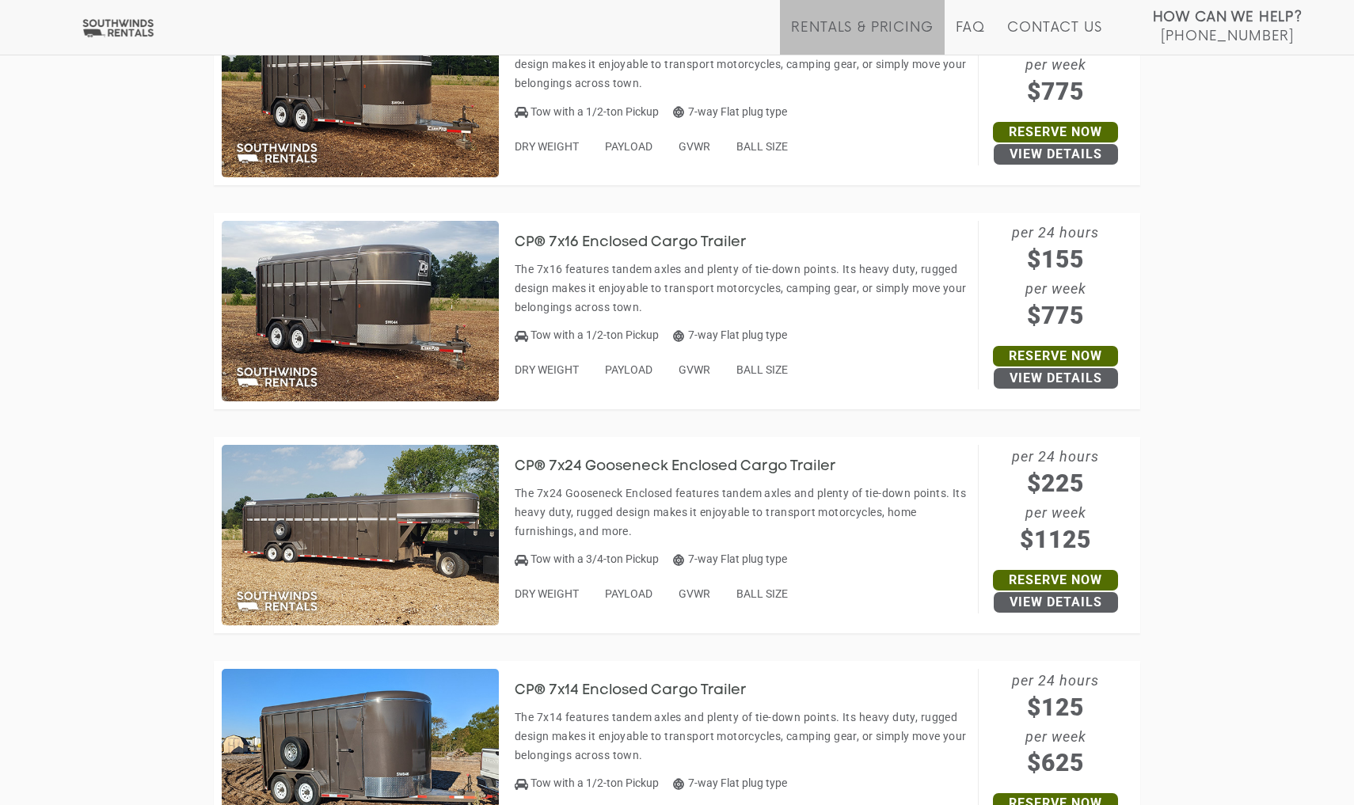
click at [617, 460] on h3 "CP® 7x24 Gooseneck Enclosed Cargo Trailer" at bounding box center [687, 467] width 345 height 16
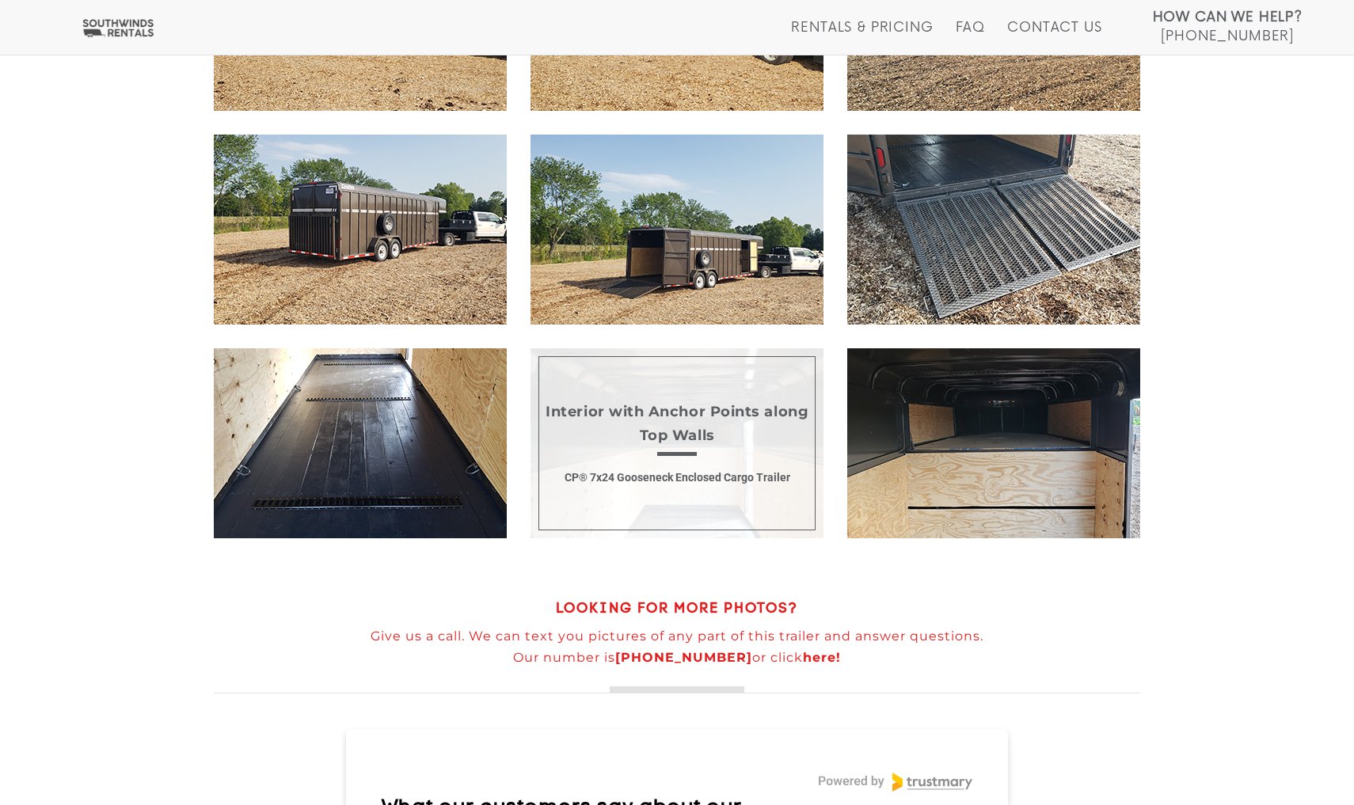
scroll to position [1125, 0]
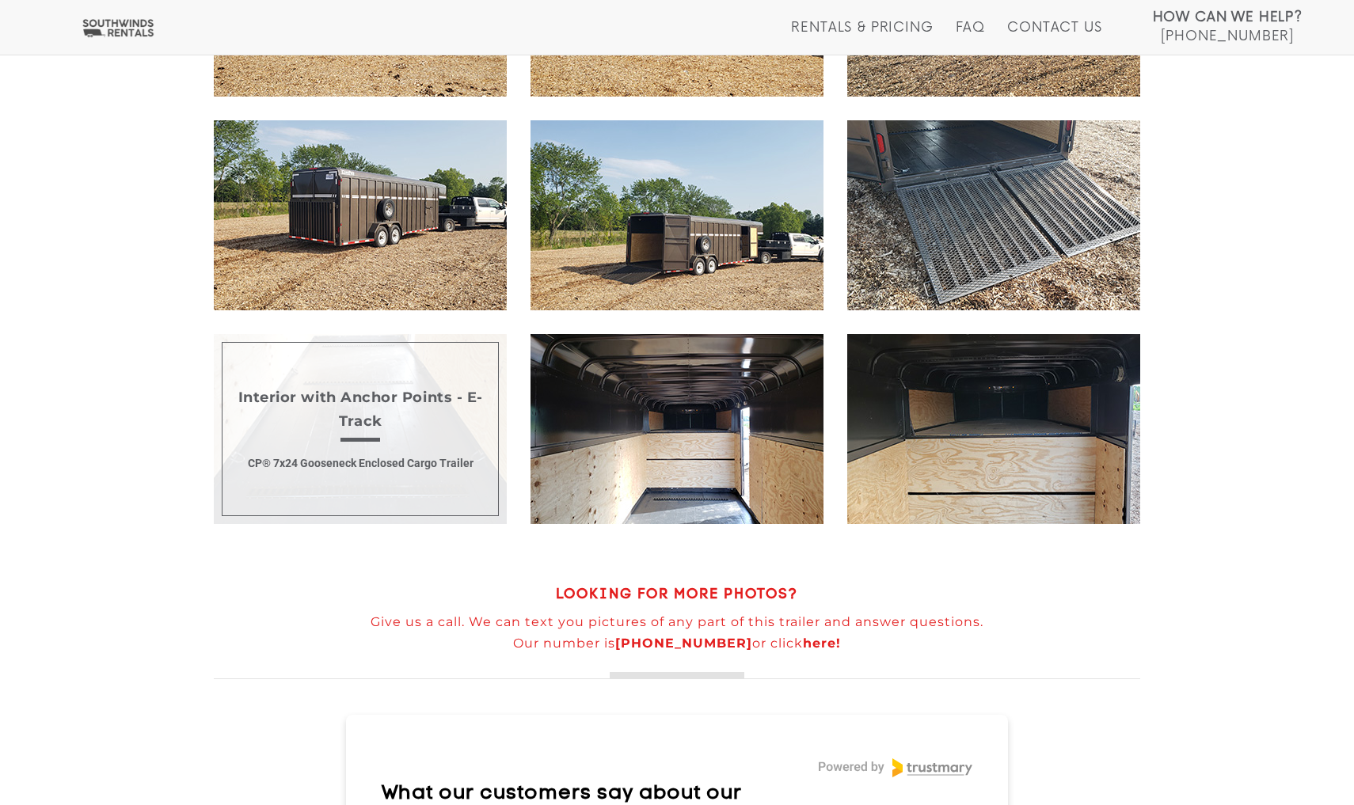
click at [397, 449] on span "Interior with Anchor Points - E-Track CP® 7x24 Gooseneck Enclosed Cargo Trailer" at bounding box center [360, 429] width 293 height 190
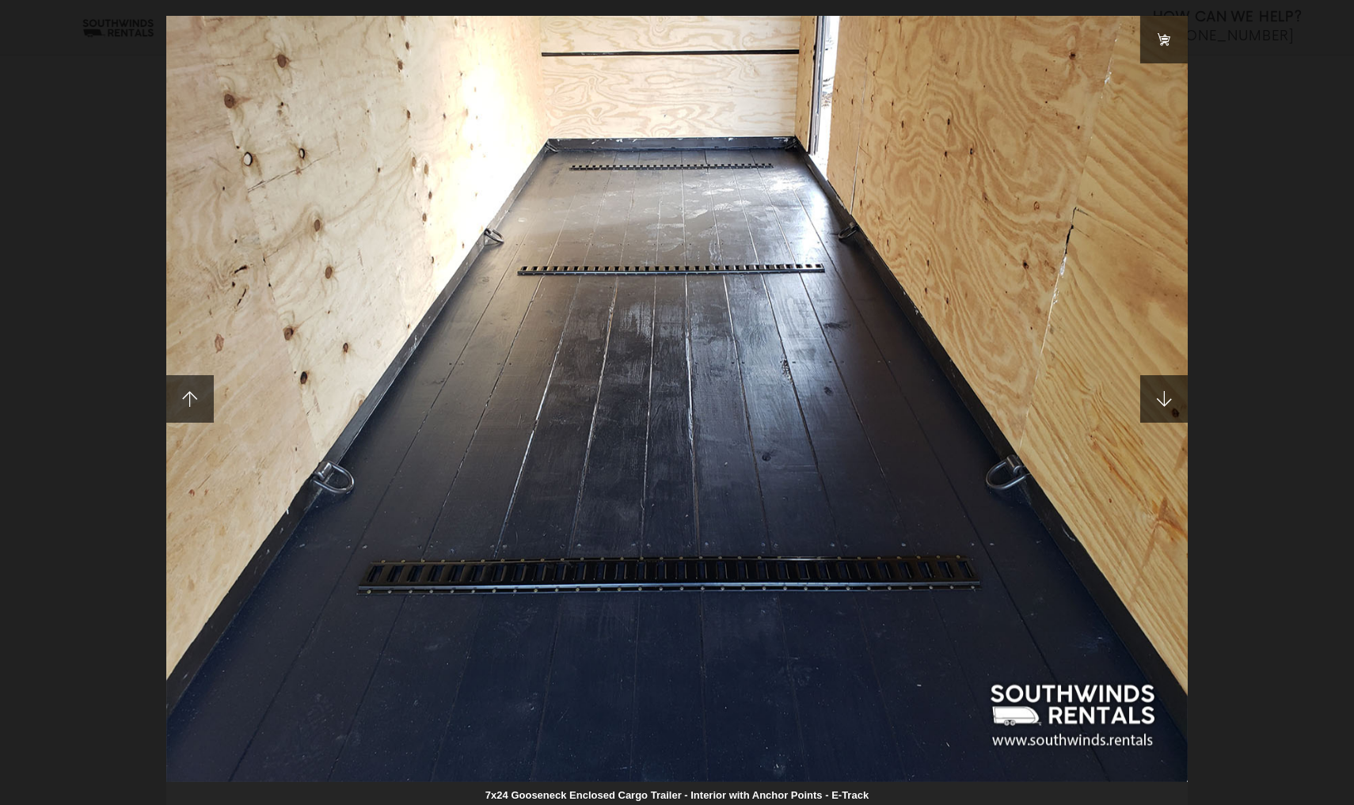
scroll to position [0, 0]
click at [1166, 404] on span at bounding box center [1163, 398] width 47 height 47
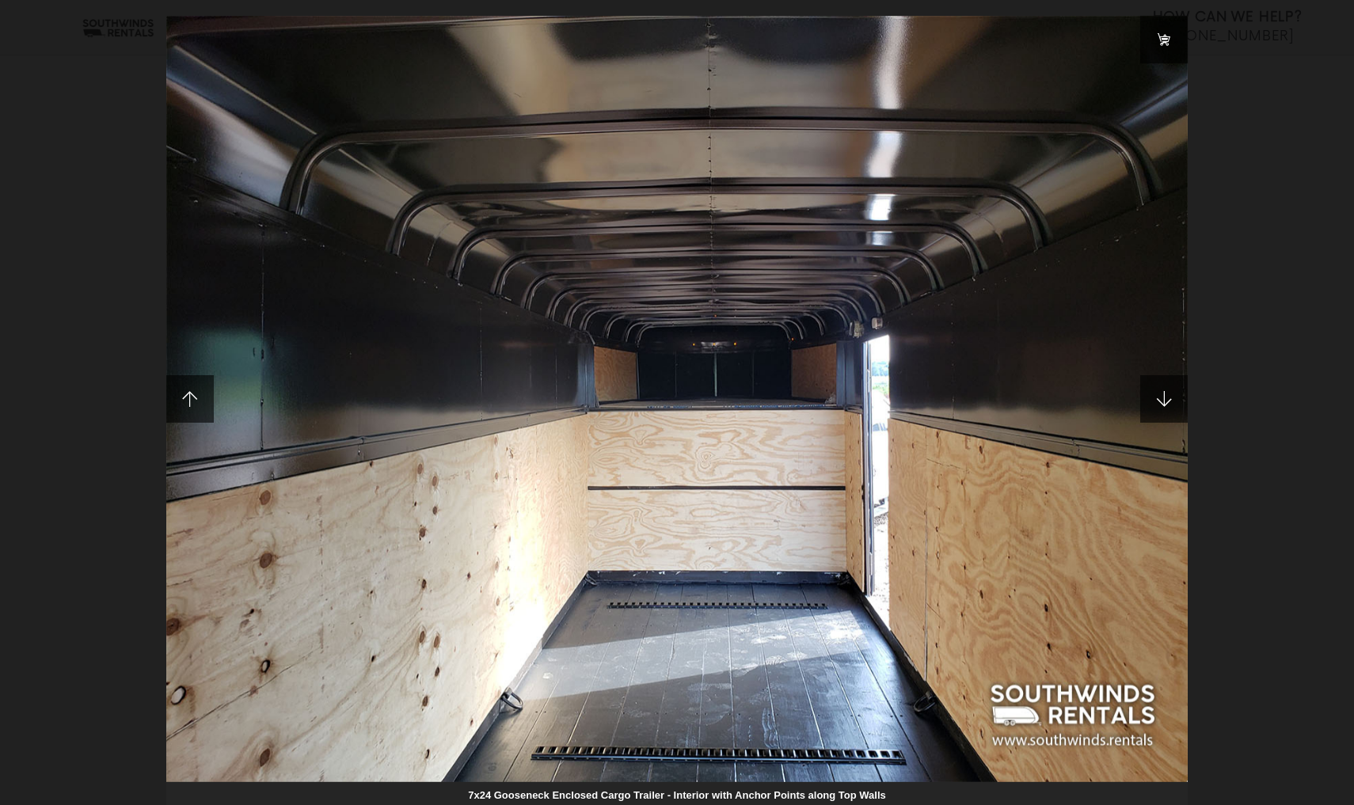
click at [1166, 404] on span at bounding box center [1163, 398] width 47 height 47
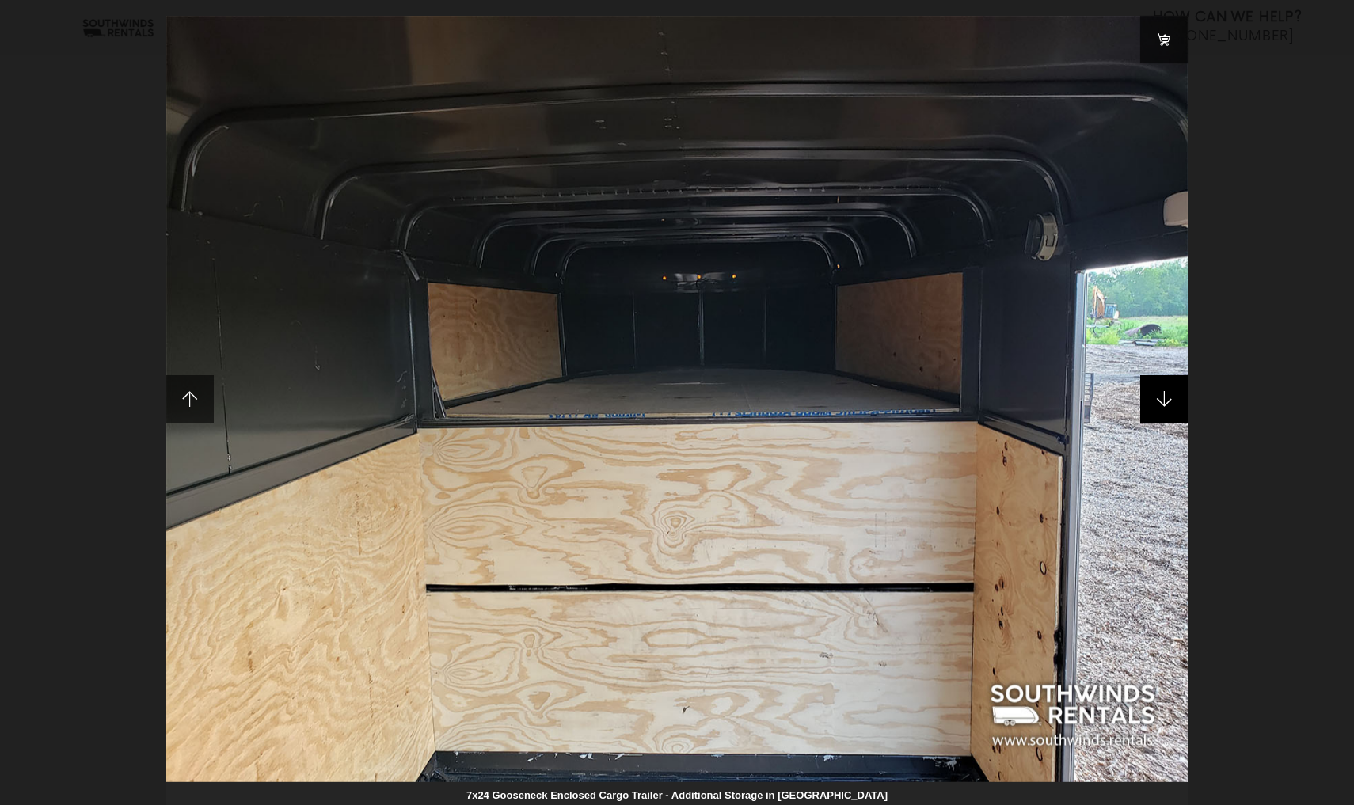
click at [1165, 404] on span at bounding box center [1163, 398] width 47 height 47
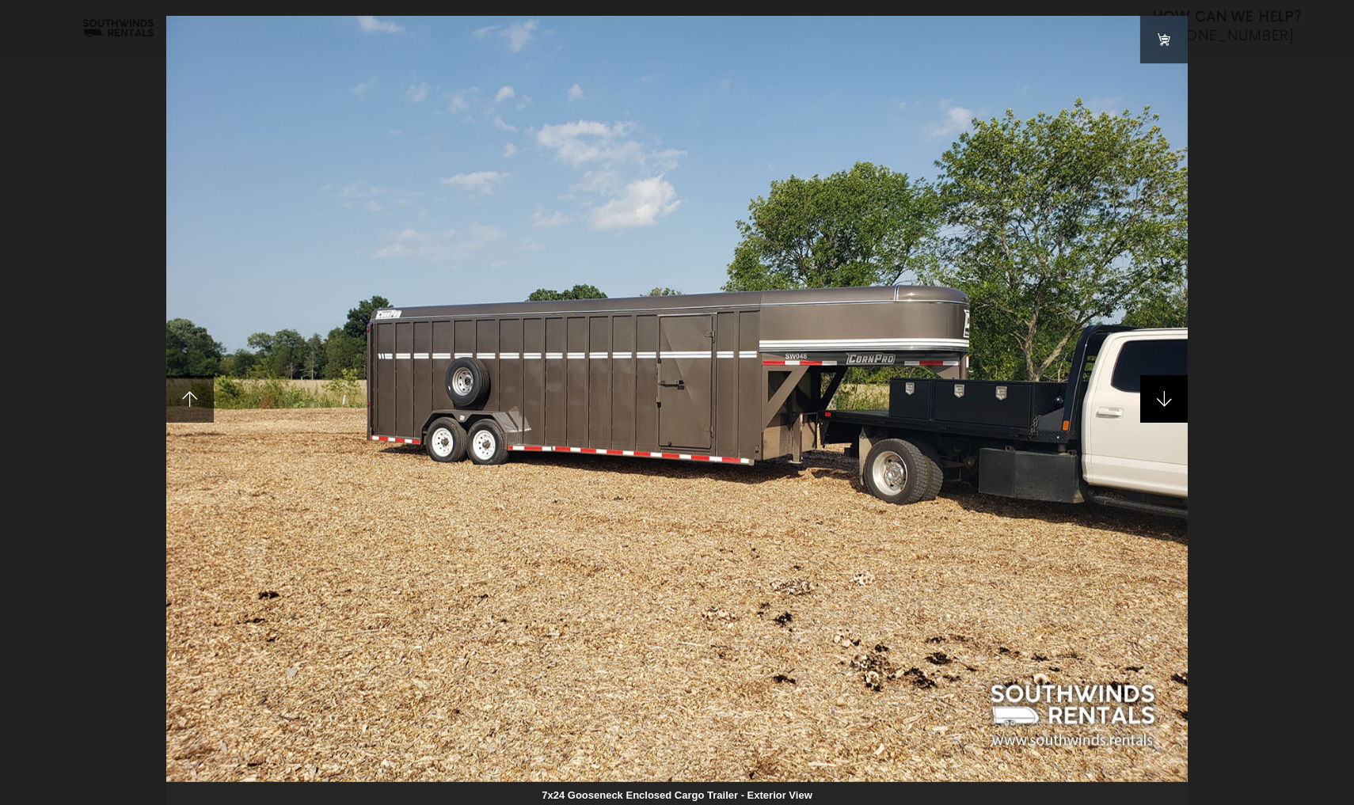
click at [1165, 405] on span at bounding box center [1163, 398] width 47 height 47
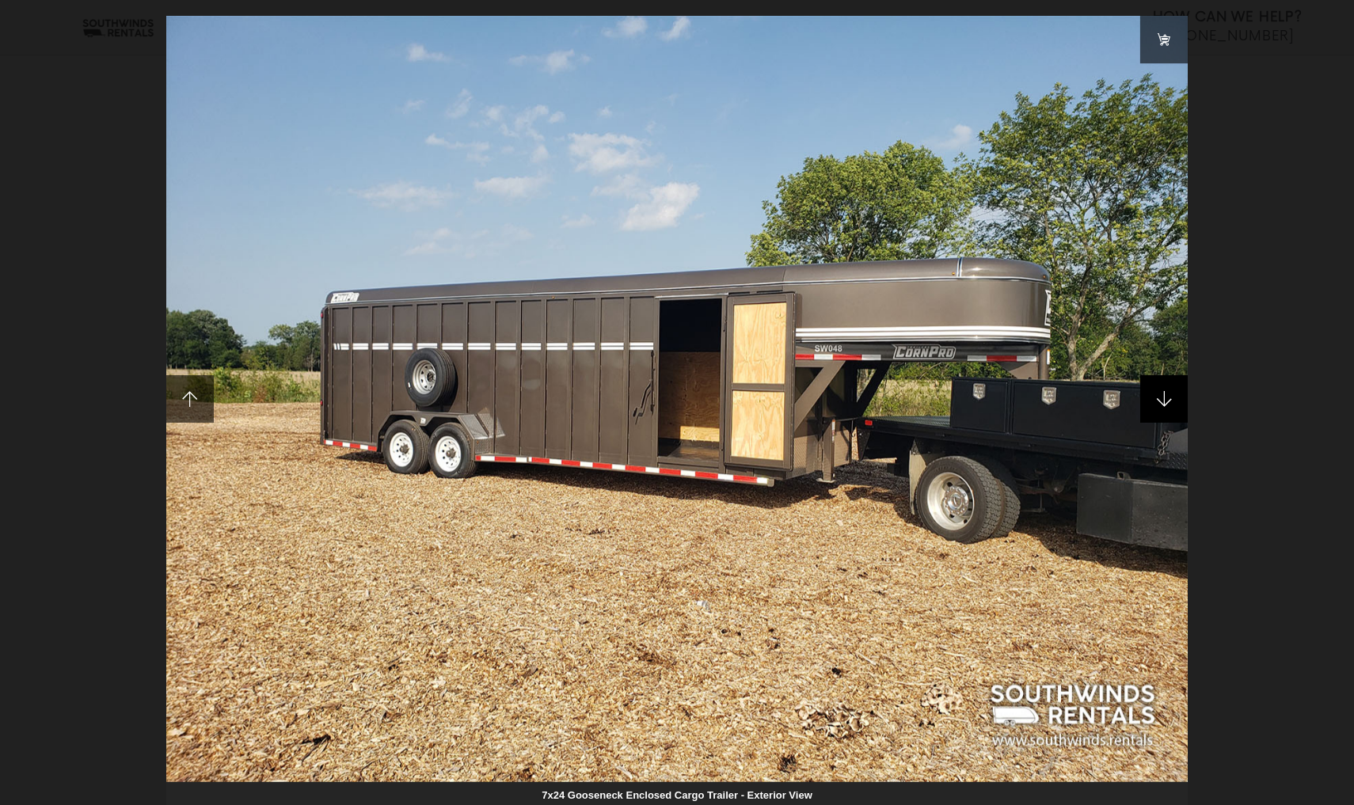
click at [1165, 405] on span at bounding box center [1163, 398] width 47 height 47
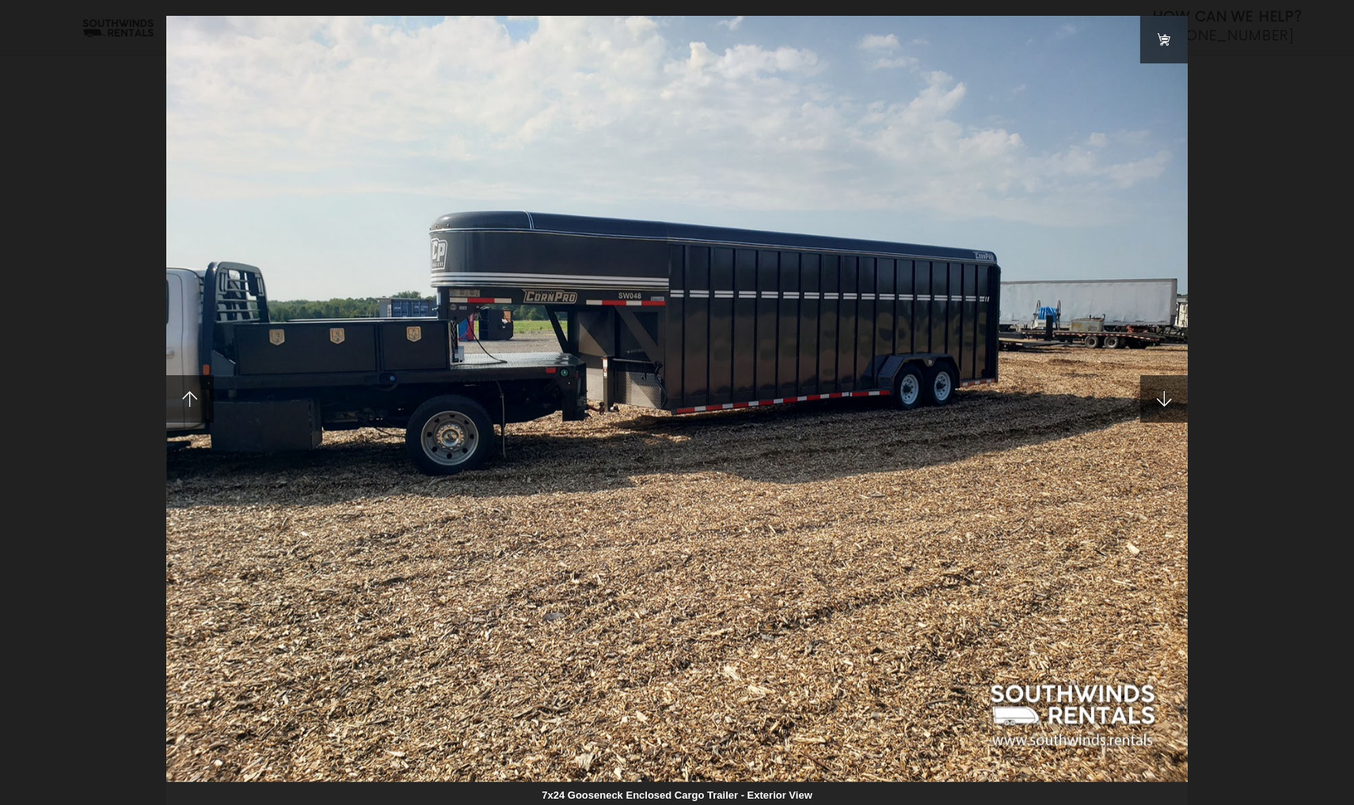
click at [1165, 405] on span at bounding box center [1163, 398] width 47 height 47
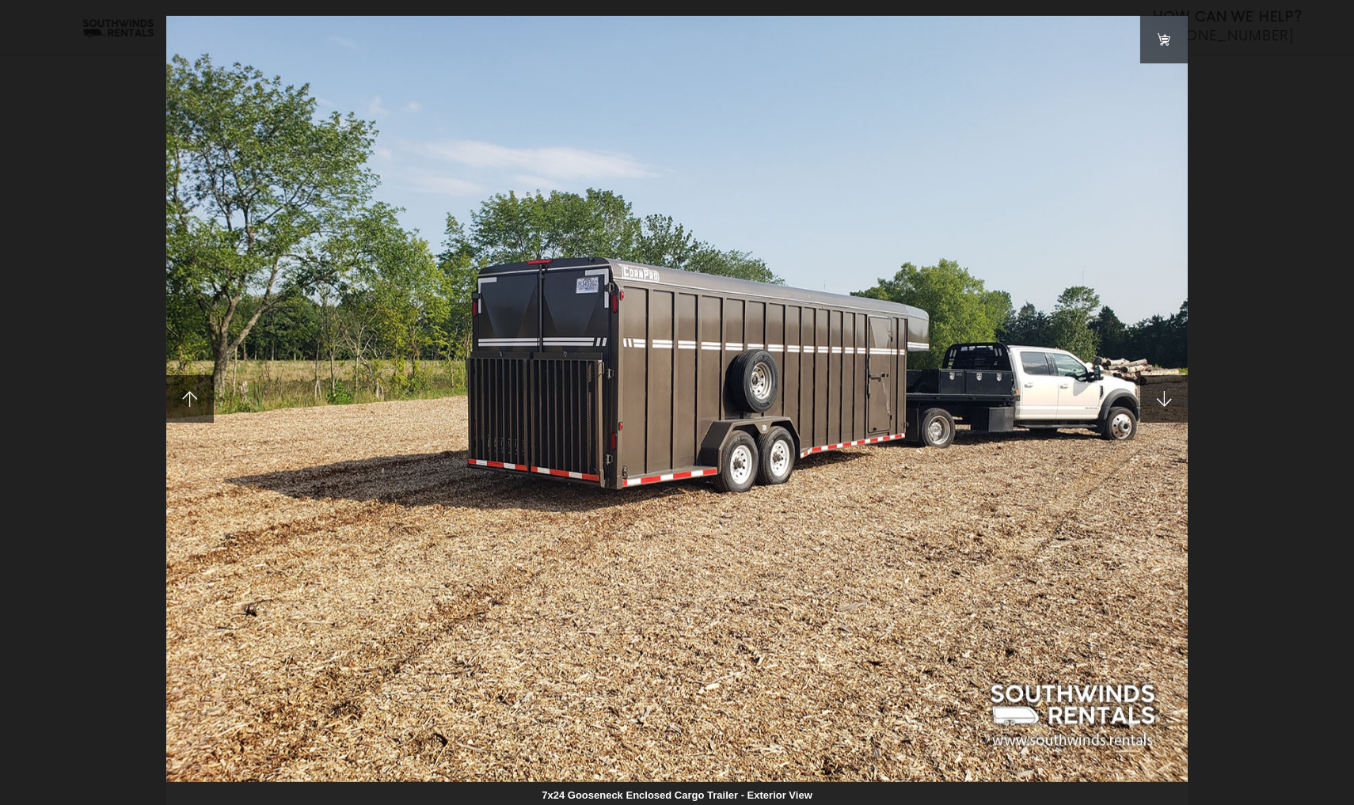
click at [1165, 405] on span at bounding box center [1163, 398] width 47 height 47
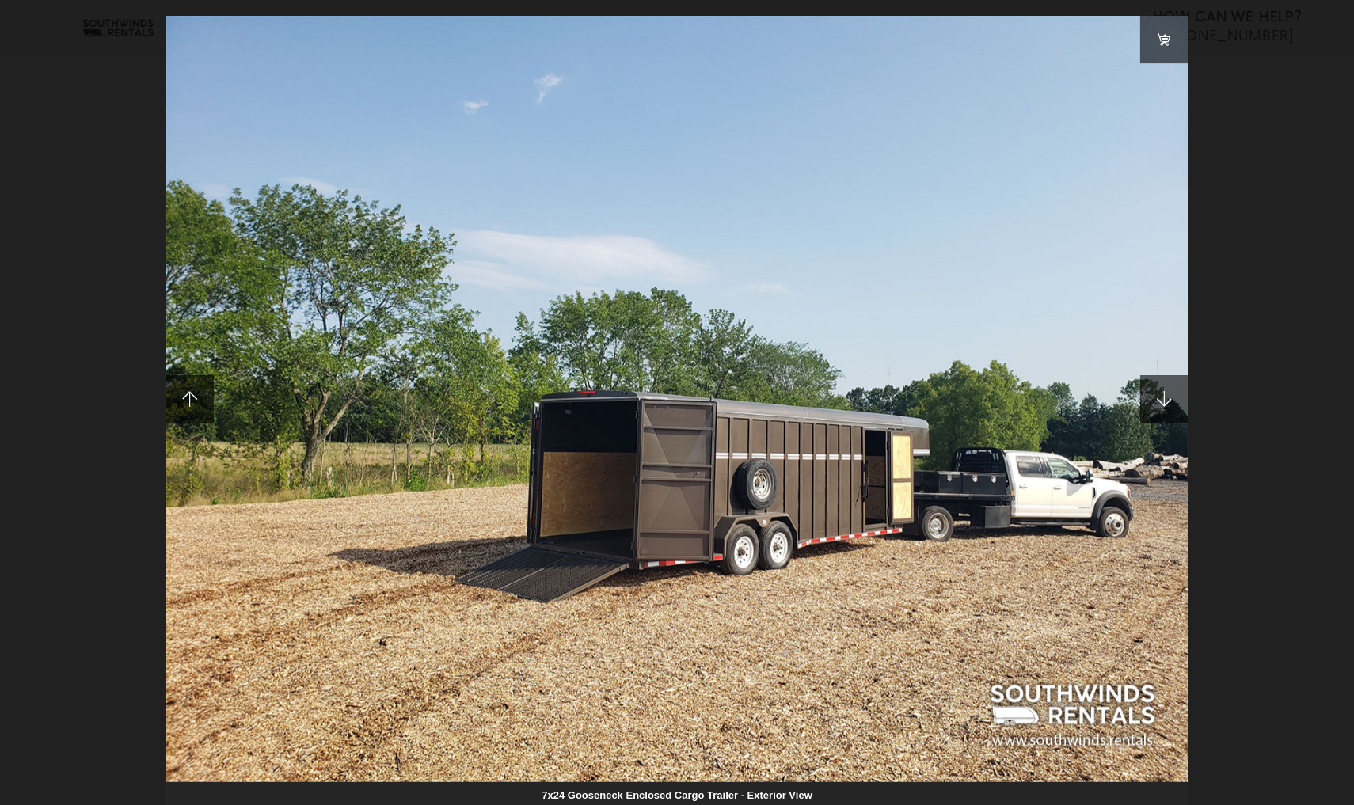
click at [1165, 405] on span at bounding box center [1163, 398] width 47 height 47
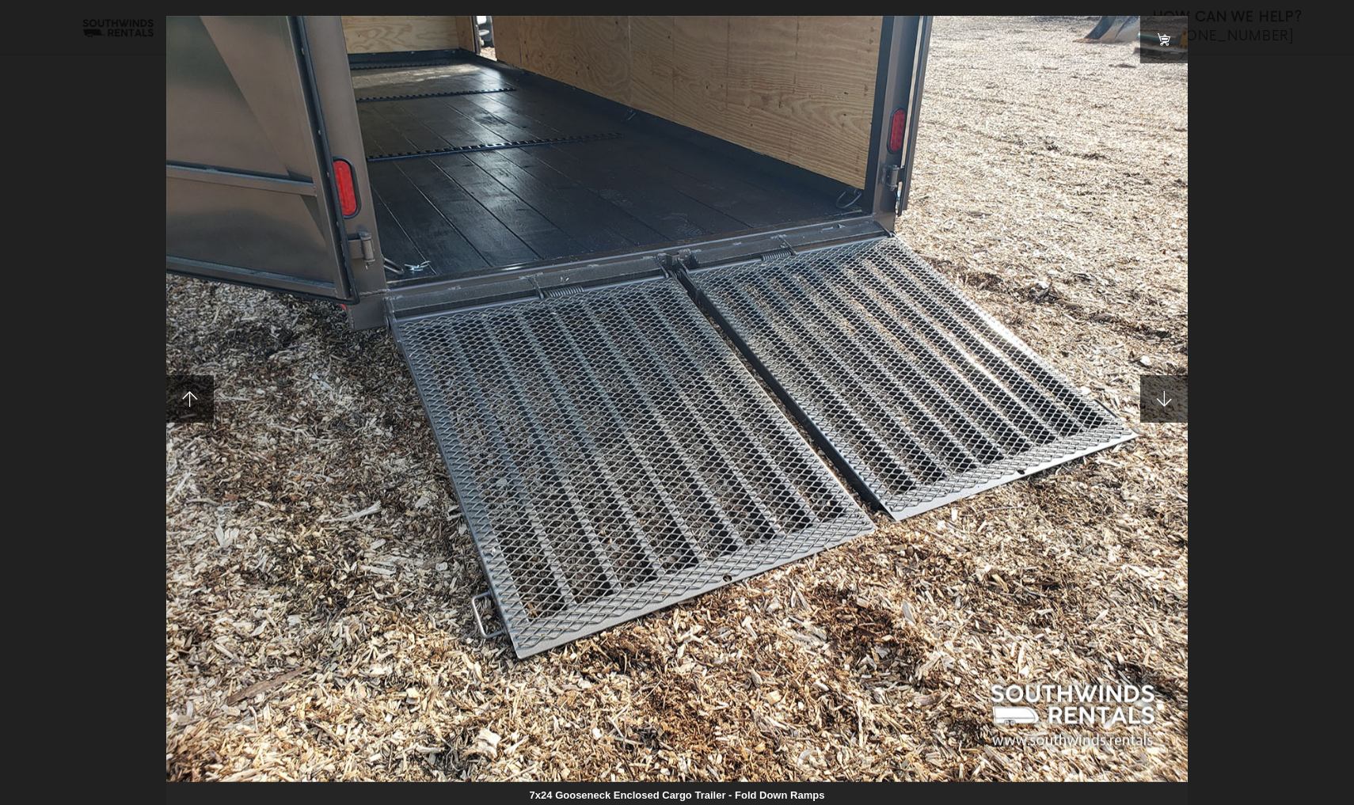
click at [1165, 405] on span at bounding box center [1163, 398] width 47 height 47
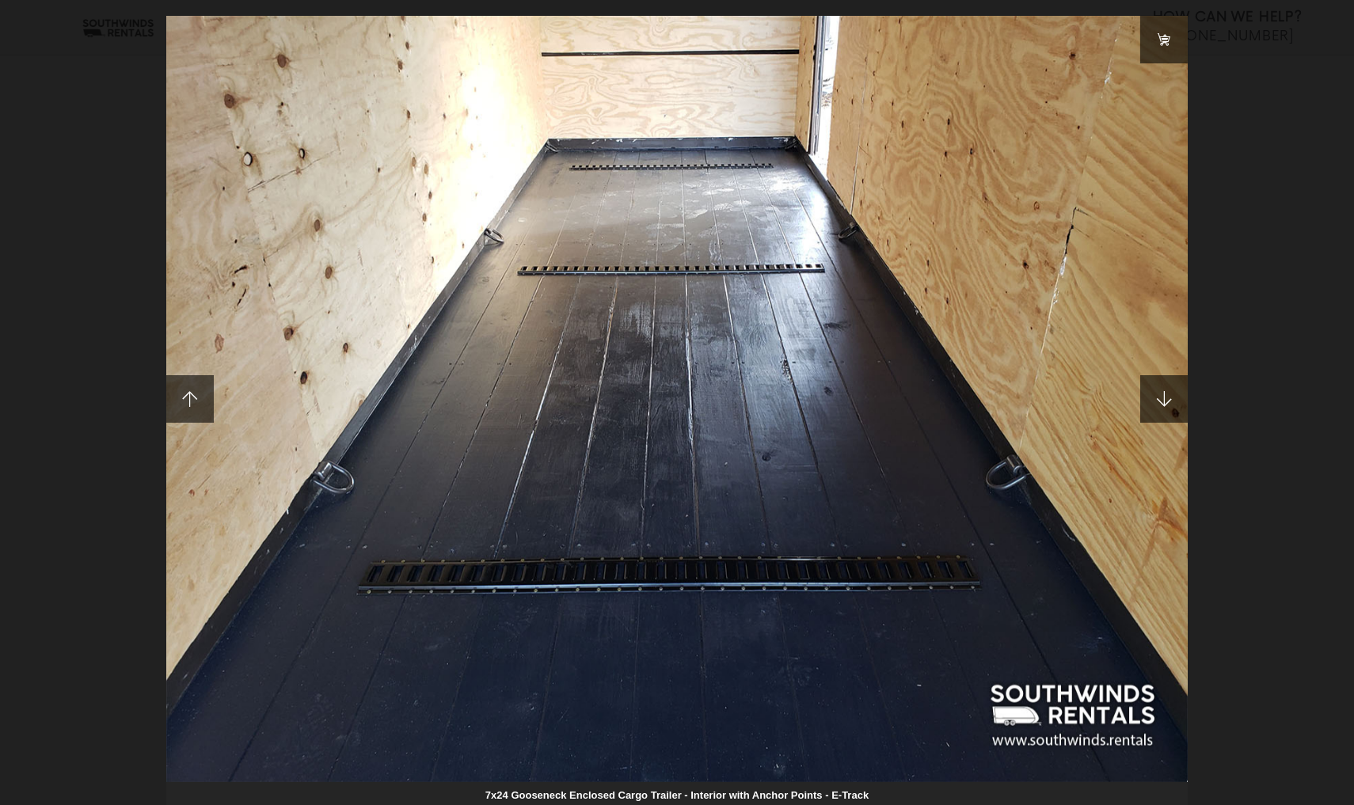
click at [1165, 405] on span at bounding box center [1163, 398] width 47 height 47
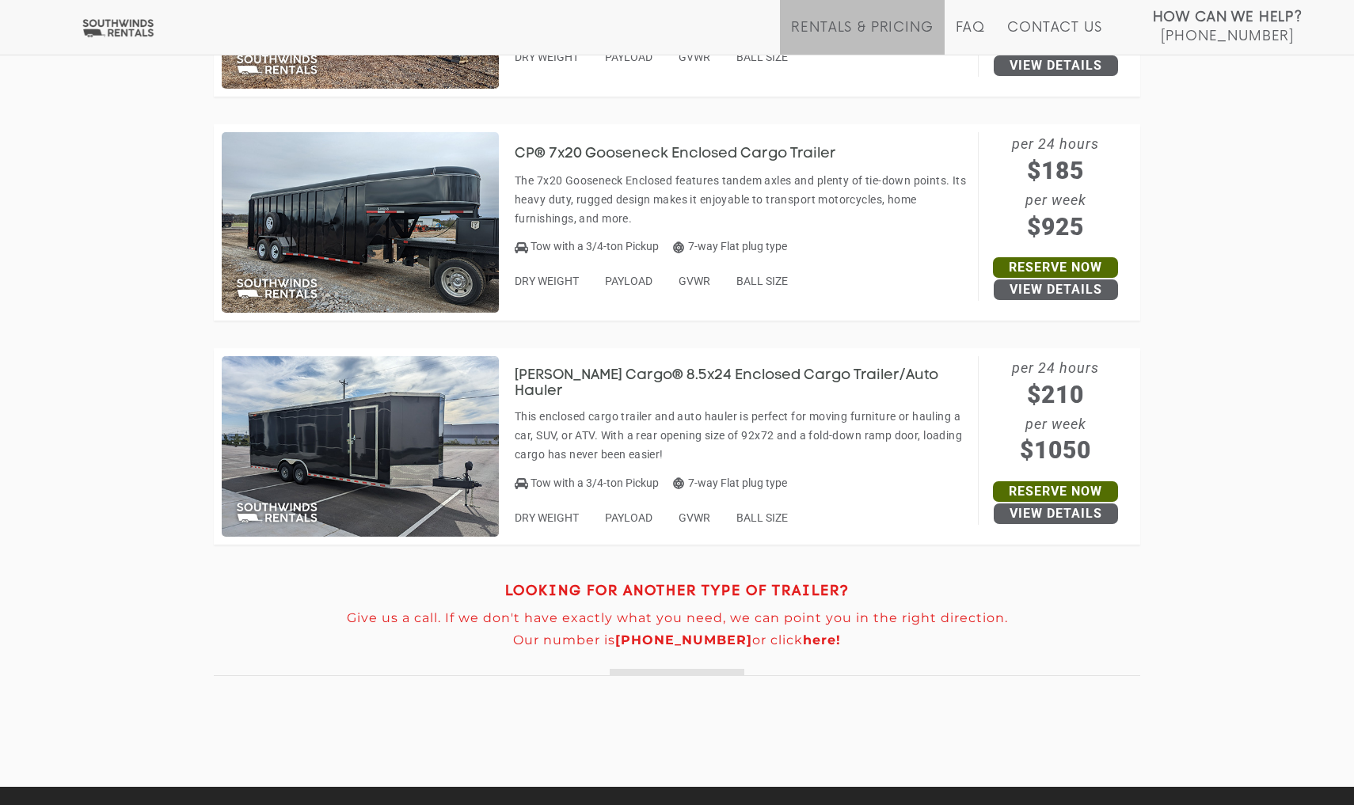
scroll to position [2463, 0]
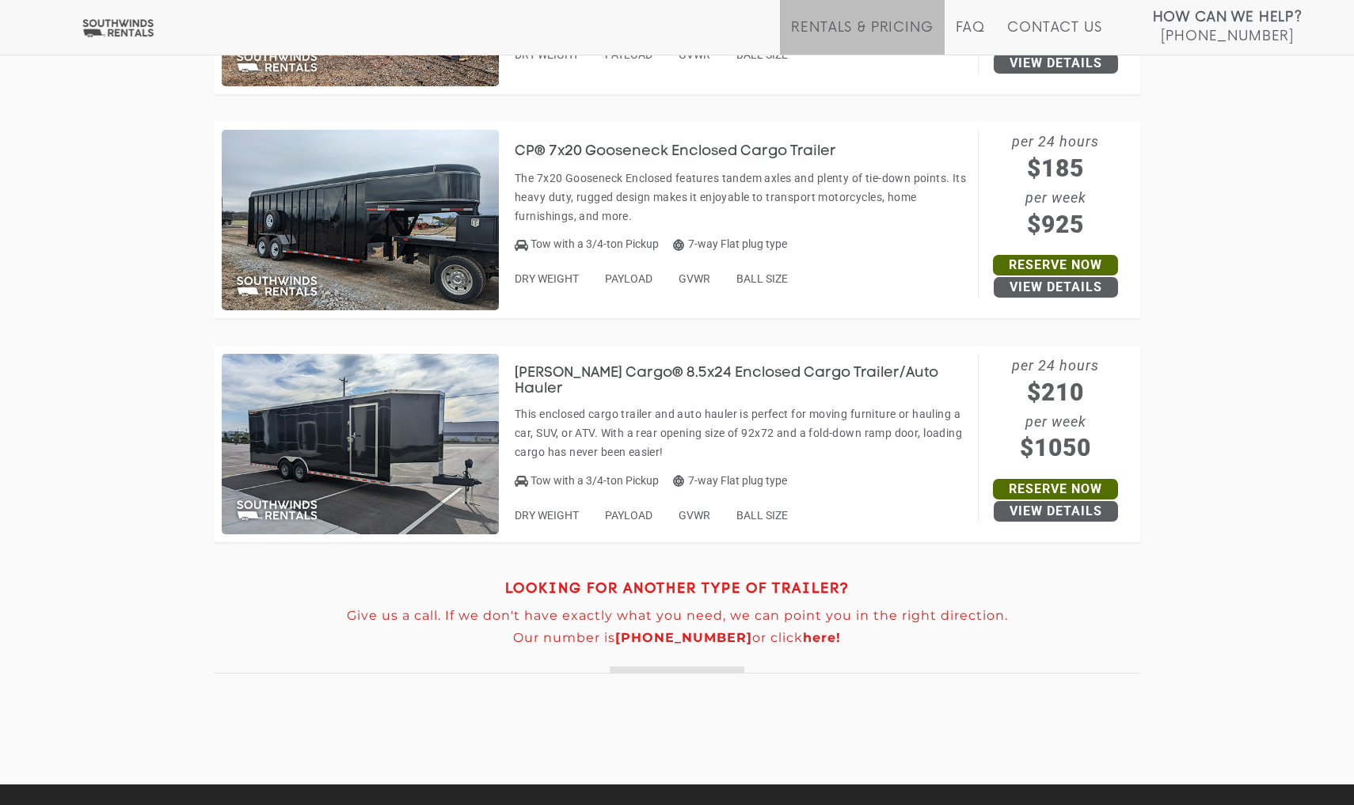
click at [601, 372] on h3 "Wells Cargo® 8.5x24 Enclosed Cargo Trailer/Auto Hauler" at bounding box center [742, 382] width 455 height 32
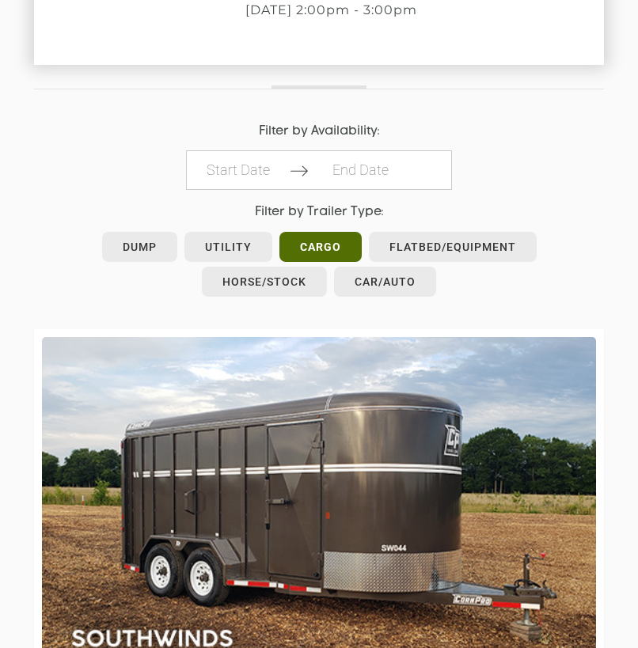
scroll to position [689, 0]
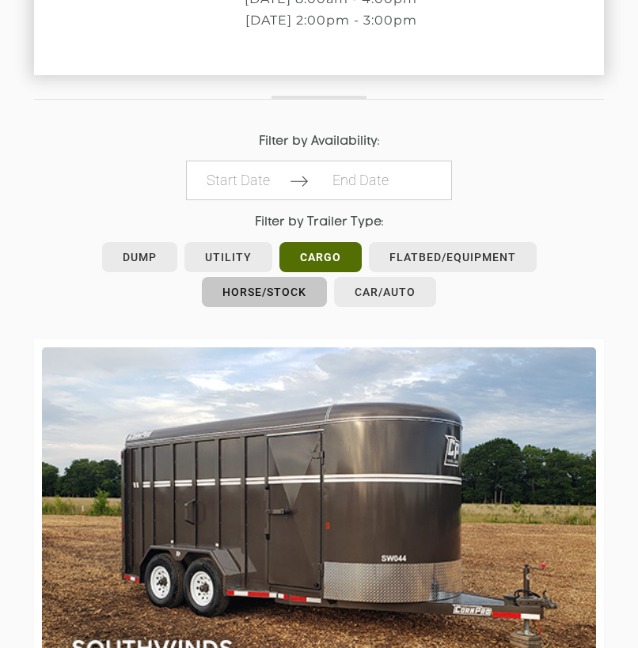
click at [282, 277] on link "Horse/Stock" at bounding box center [264, 292] width 125 height 30
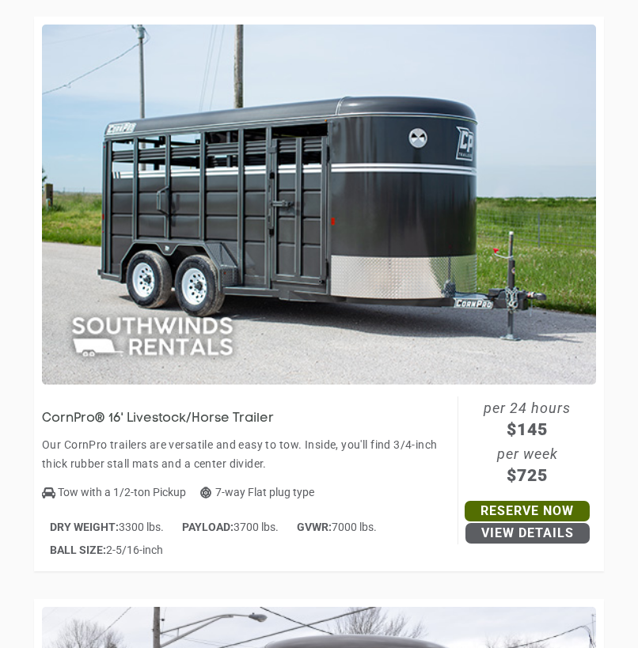
scroll to position [1627, 0]
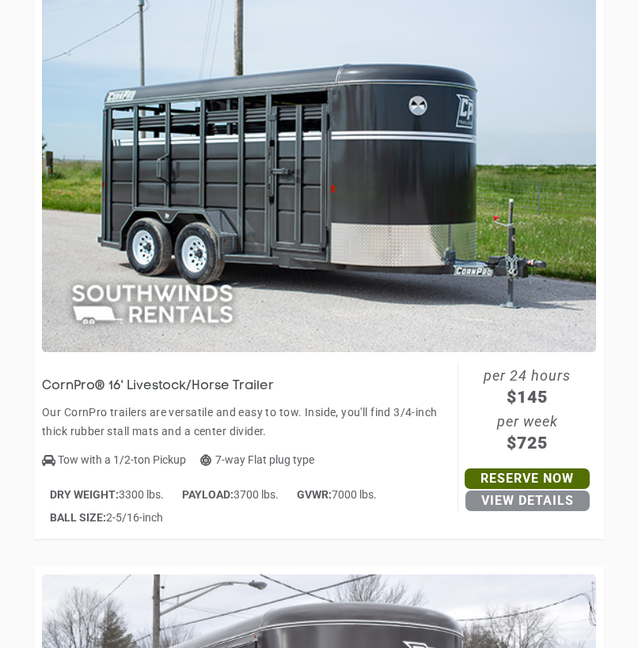
click at [518, 491] on link "View Details" at bounding box center [527, 501] width 124 height 21
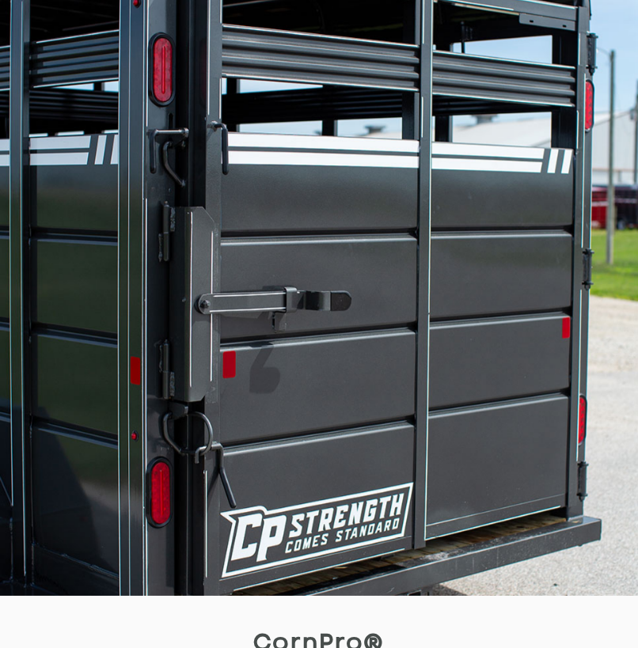
scroll to position [77, 0]
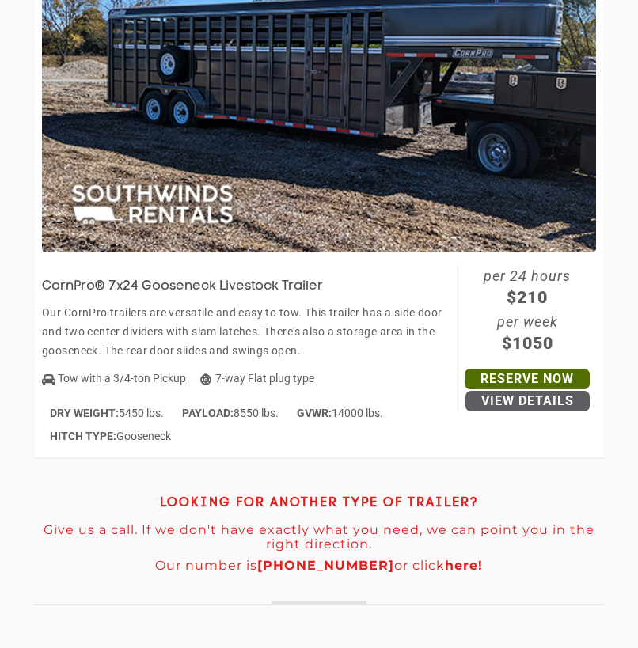
scroll to position [3465, 0]
